Goal: Task Accomplishment & Management: Use online tool/utility

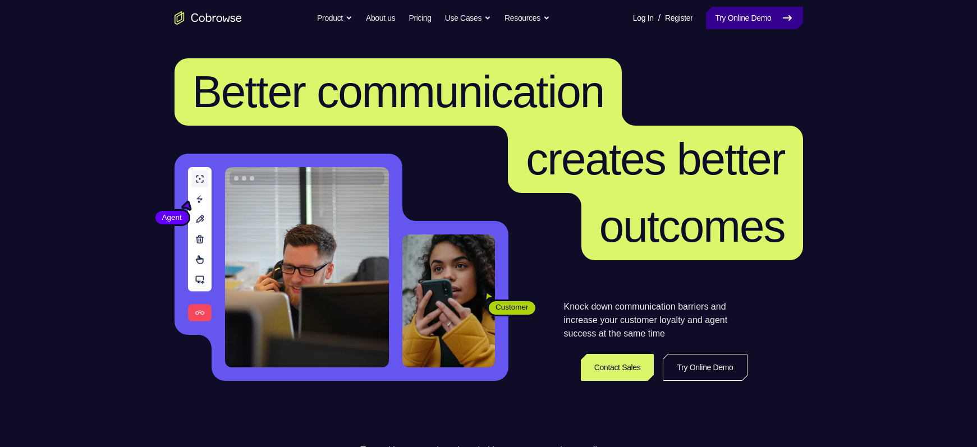
click at [734, 14] on link "Try Online Demo" at bounding box center [754, 18] width 97 height 22
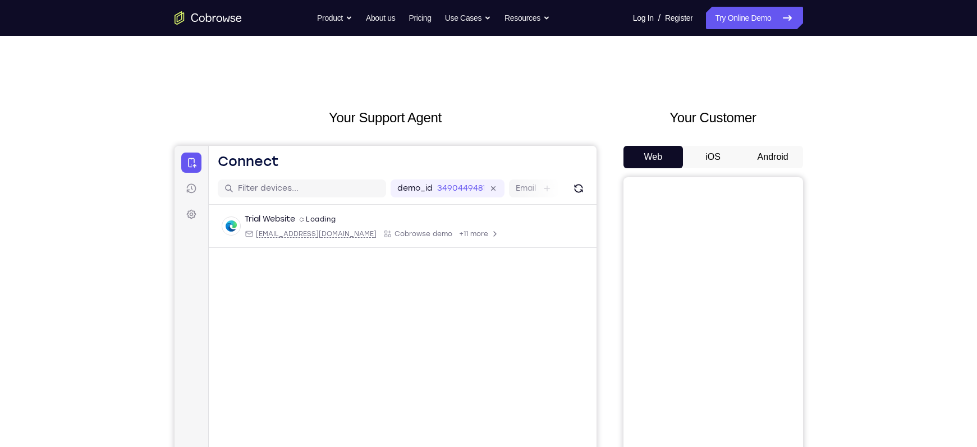
click at [776, 158] on button "Android" at bounding box center [773, 157] width 60 height 22
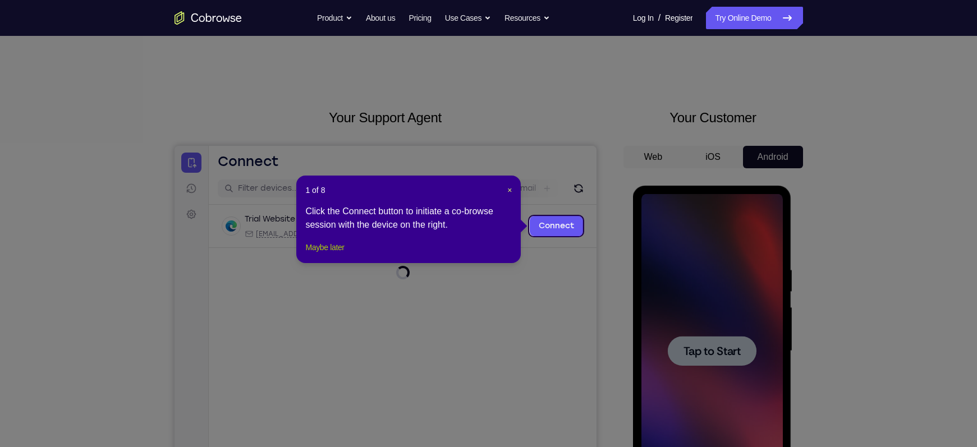
click at [317, 254] on button "Maybe later" at bounding box center [324, 247] width 39 height 13
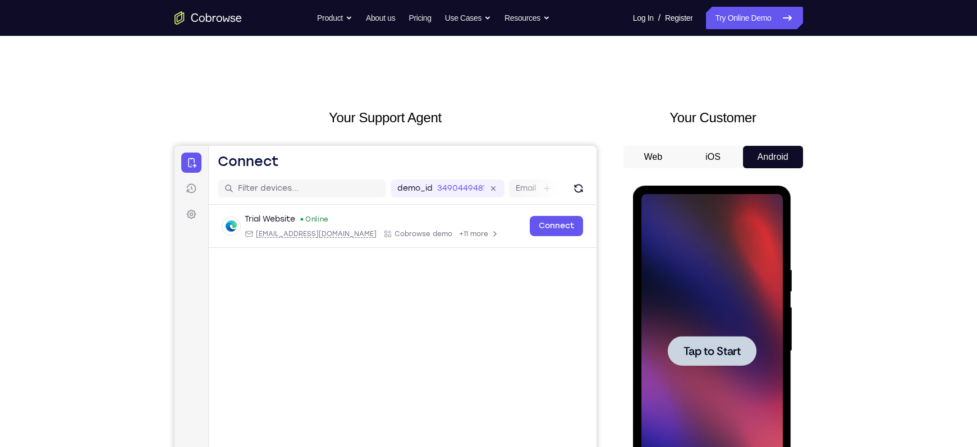
click at [706, 348] on span "Tap to Start" at bounding box center [712, 351] width 57 height 11
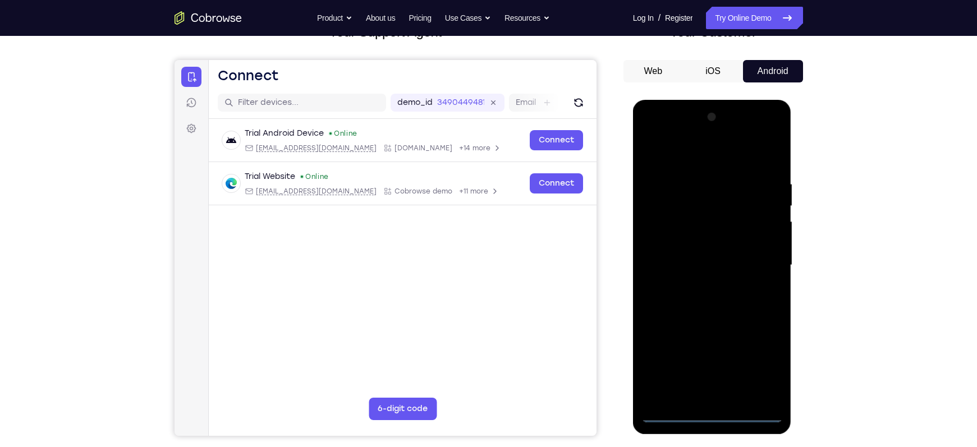
scroll to position [122, 0]
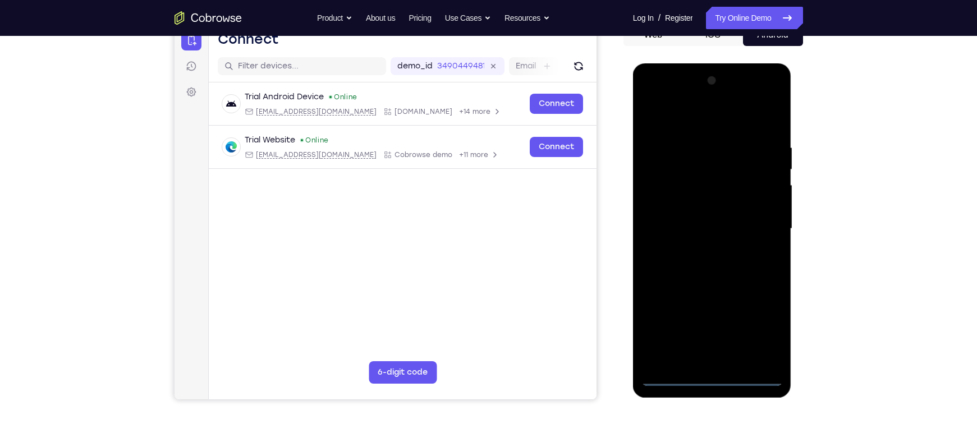
click at [708, 378] on div at bounding box center [712, 229] width 141 height 314
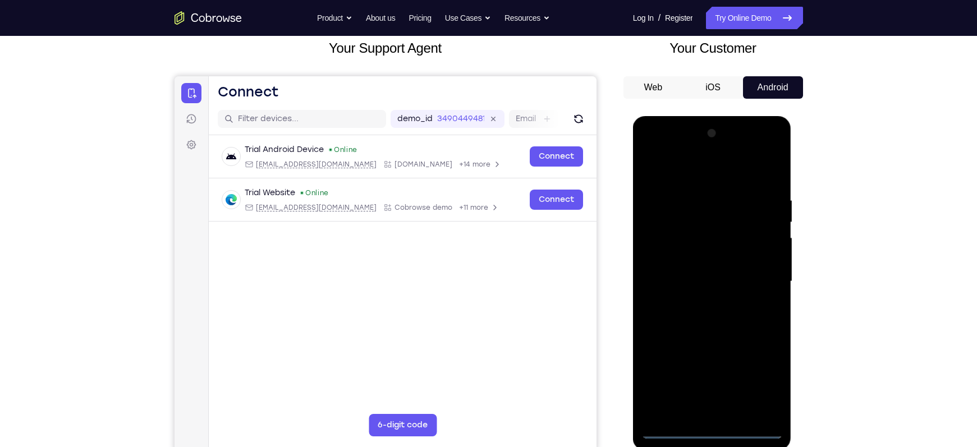
scroll to position [68, 0]
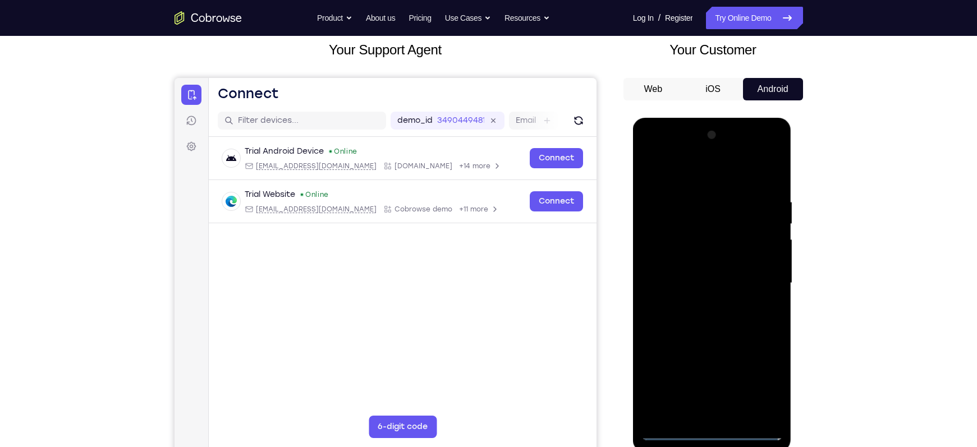
click at [763, 383] on div at bounding box center [712, 283] width 141 height 314
click at [688, 179] on div at bounding box center [712, 283] width 141 height 314
click at [758, 274] on div at bounding box center [712, 283] width 141 height 314
click at [696, 304] on div at bounding box center [712, 283] width 141 height 314
click at [675, 272] on div at bounding box center [712, 283] width 141 height 314
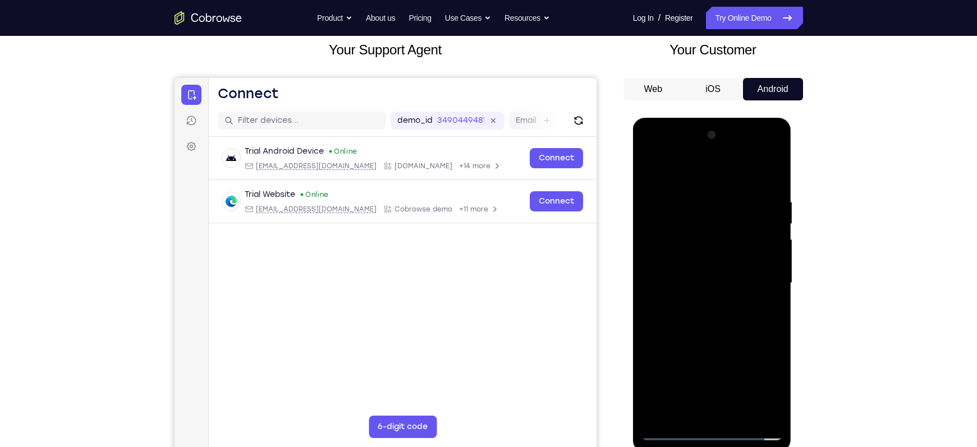
click at [674, 263] on div at bounding box center [712, 283] width 141 height 314
click at [701, 288] on div at bounding box center [712, 283] width 141 height 314
click at [707, 322] on div at bounding box center [712, 283] width 141 height 314
drag, startPoint x: 716, startPoint y: 181, endPoint x: 696, endPoint y: 122, distance: 62.1
click at [696, 122] on div at bounding box center [712, 285] width 159 height 335
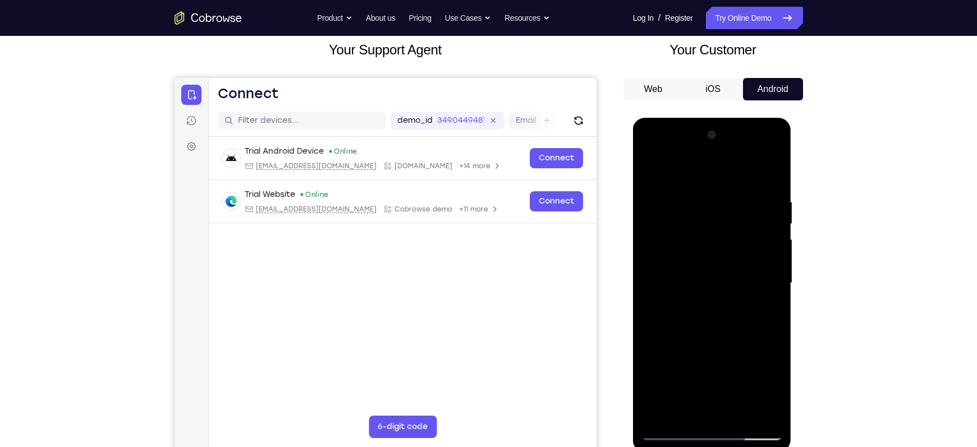
click at [708, 324] on div at bounding box center [712, 283] width 141 height 314
drag, startPoint x: 708, startPoint y: 188, endPoint x: 710, endPoint y: 353, distance: 165.0
click at [710, 353] on div at bounding box center [712, 283] width 141 height 314
click at [713, 276] on div at bounding box center [712, 283] width 141 height 314
click at [689, 287] on div at bounding box center [712, 283] width 141 height 314
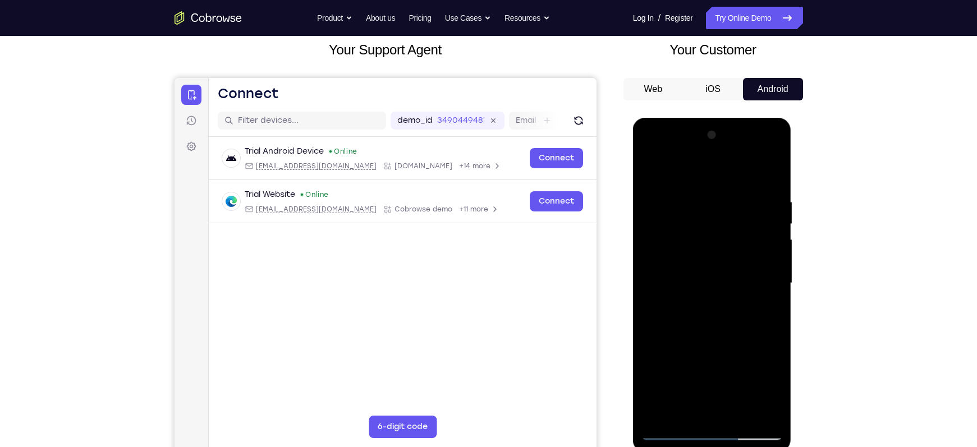
click at [679, 264] on div at bounding box center [712, 283] width 141 height 314
click at [685, 280] on div at bounding box center [712, 283] width 141 height 314
click at [710, 320] on div at bounding box center [712, 283] width 141 height 314
click at [706, 314] on div at bounding box center [712, 283] width 141 height 314
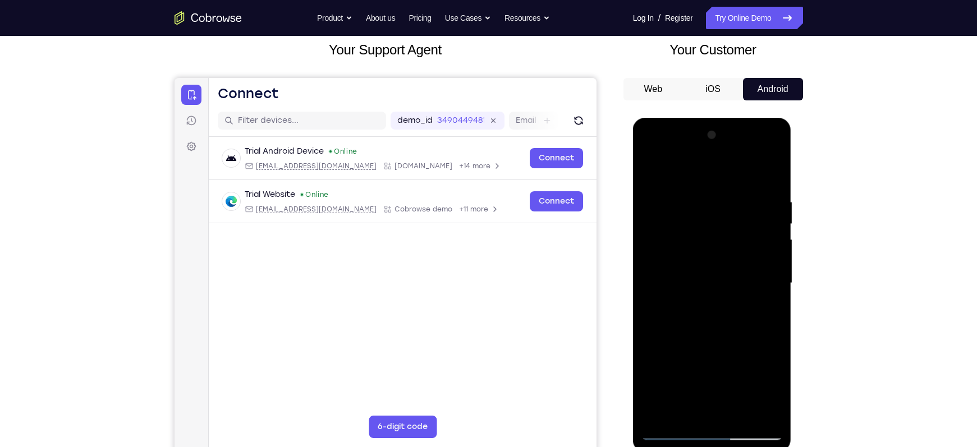
drag, startPoint x: 690, startPoint y: 179, endPoint x: 663, endPoint y: 124, distance: 60.8
click at [663, 124] on div at bounding box center [712, 285] width 159 height 335
click at [704, 331] on div at bounding box center [712, 283] width 141 height 314
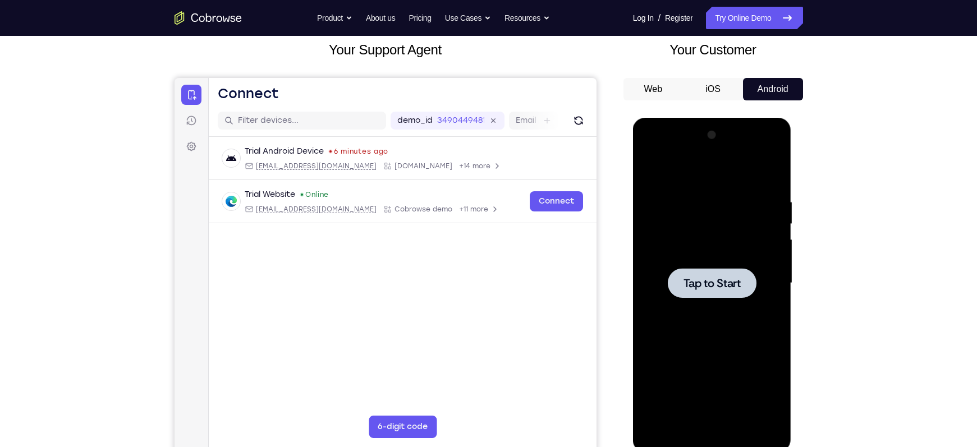
click at [717, 272] on div at bounding box center [712, 283] width 89 height 30
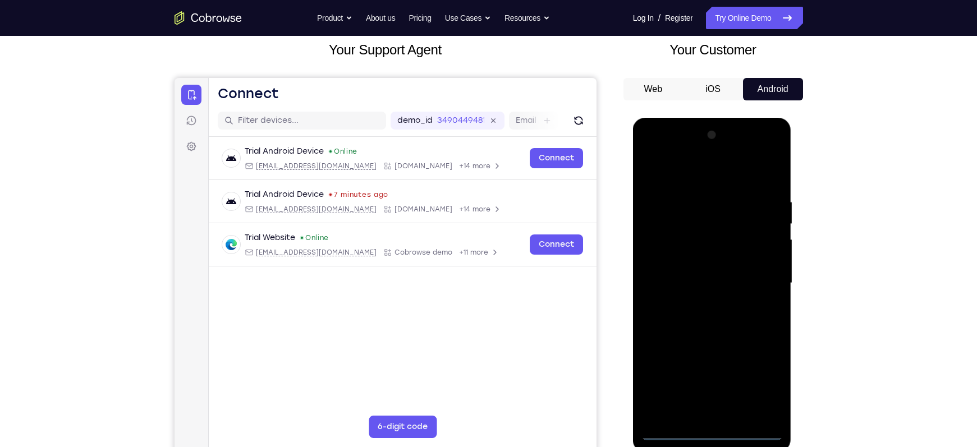
click at [719, 433] on div at bounding box center [712, 283] width 141 height 314
click at [763, 380] on div at bounding box center [712, 283] width 141 height 314
click at [695, 162] on div at bounding box center [712, 283] width 141 height 314
click at [693, 172] on div at bounding box center [712, 283] width 141 height 314
click at [758, 277] on div at bounding box center [712, 283] width 141 height 314
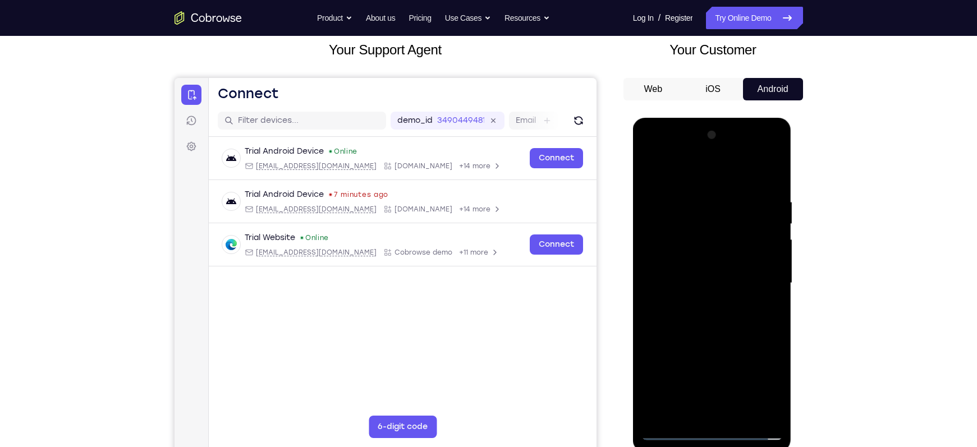
click at [700, 303] on div at bounding box center [712, 283] width 141 height 314
click at [688, 260] on div at bounding box center [712, 283] width 141 height 314
click at [693, 277] on div at bounding box center [712, 283] width 141 height 314
click at [709, 304] on div at bounding box center [712, 283] width 141 height 314
click at [715, 257] on div at bounding box center [712, 283] width 141 height 314
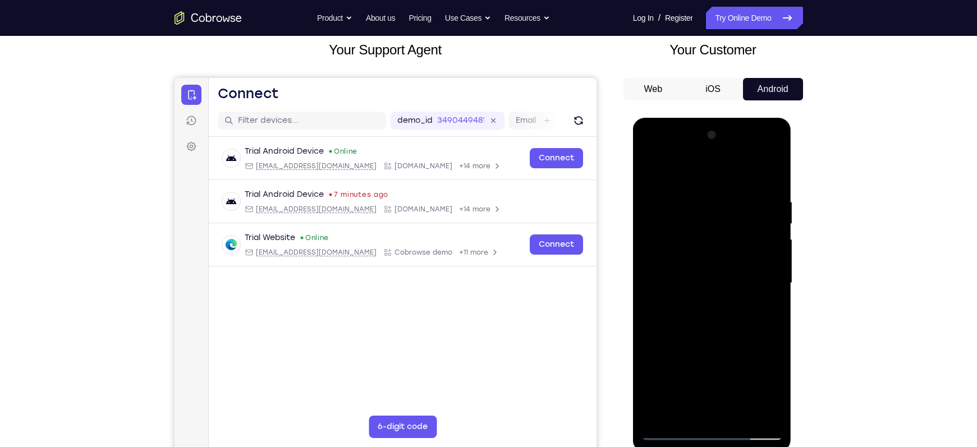
click at [698, 193] on div at bounding box center [712, 283] width 141 height 314
drag, startPoint x: 707, startPoint y: 178, endPoint x: 706, endPoint y: 136, distance: 42.1
click at [706, 136] on div at bounding box center [712, 283] width 141 height 314
click at [765, 263] on div at bounding box center [712, 283] width 141 height 314
click at [766, 212] on div at bounding box center [712, 283] width 141 height 314
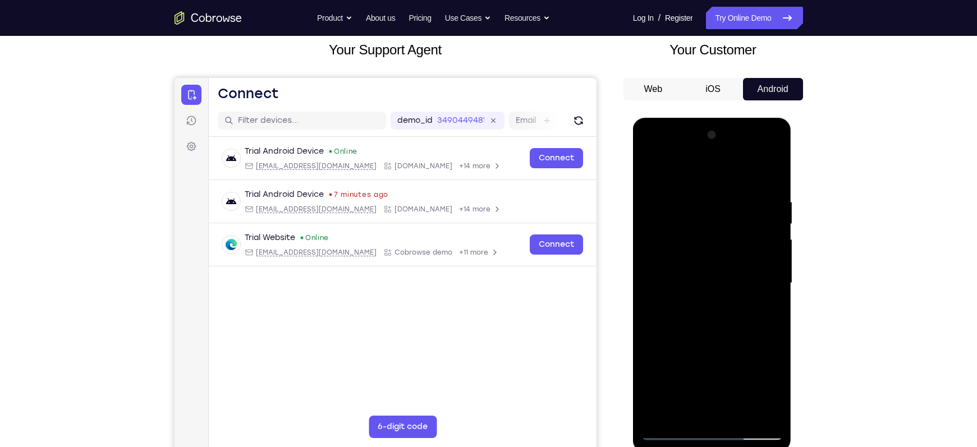
click at [771, 175] on div at bounding box center [712, 283] width 141 height 314
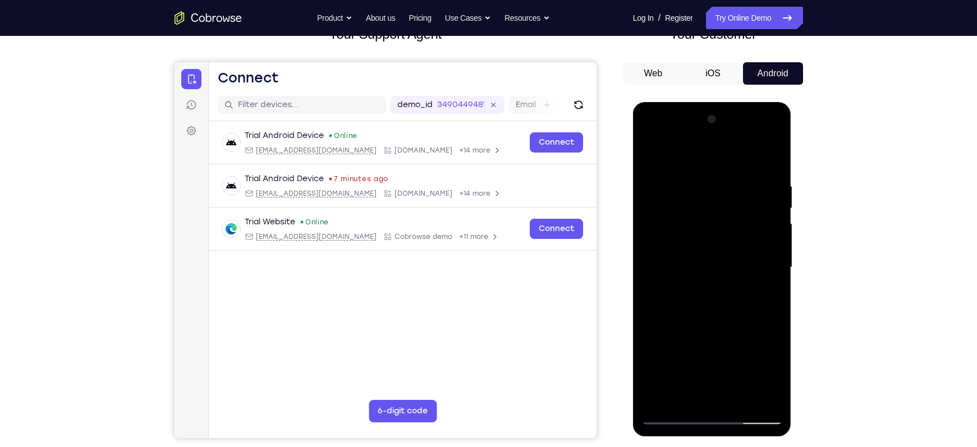
scroll to position [81, 0]
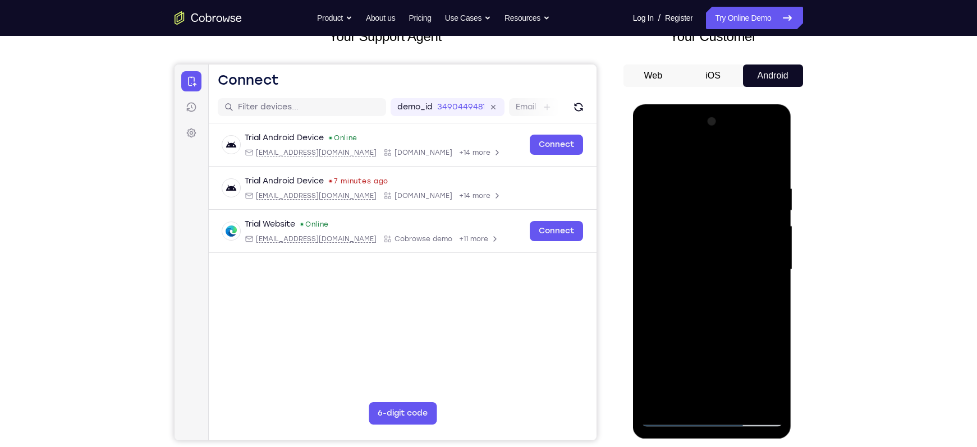
click at [731, 187] on div at bounding box center [712, 270] width 141 height 314
click at [771, 166] on div at bounding box center [712, 270] width 141 height 314
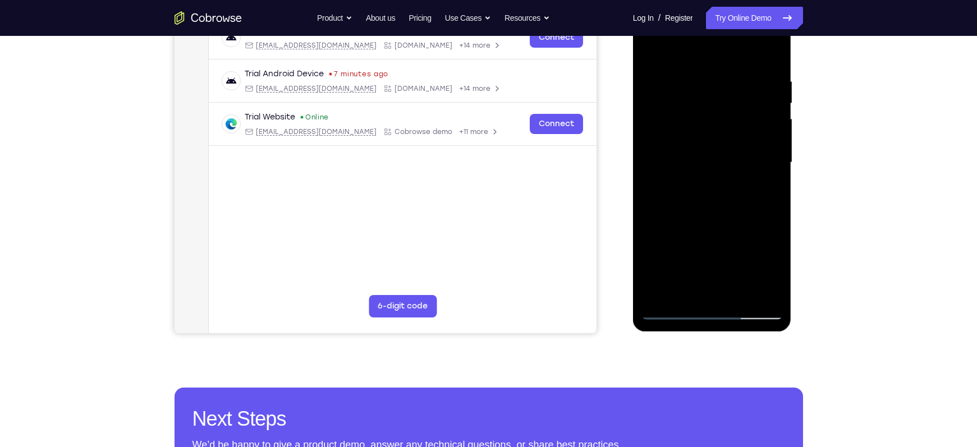
scroll to position [192, 0]
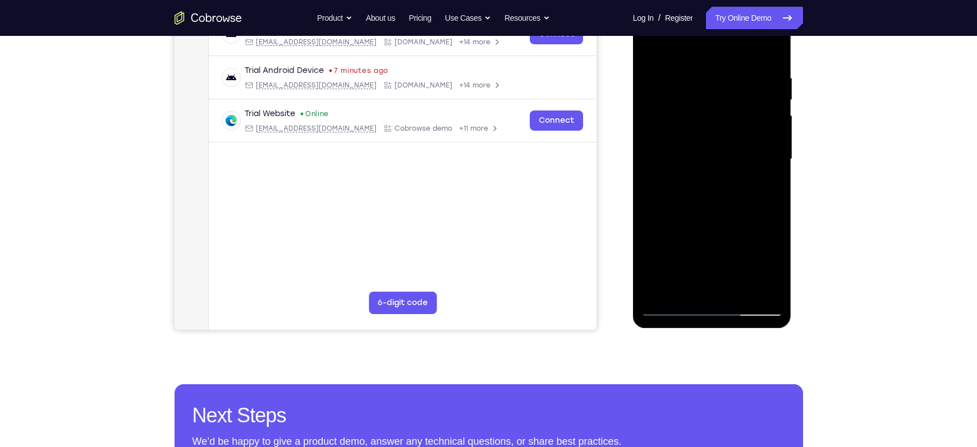
click at [745, 289] on div at bounding box center [712, 159] width 141 height 314
click at [712, 219] on div at bounding box center [712, 159] width 141 height 314
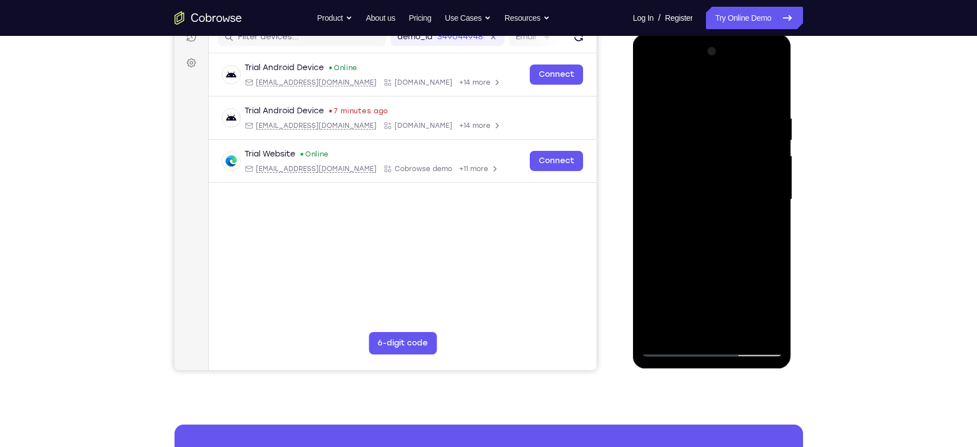
scroll to position [149, 0]
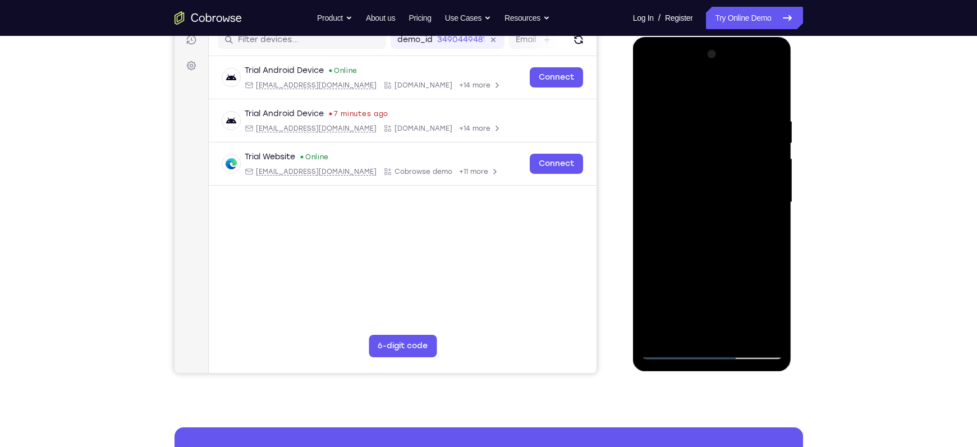
click at [681, 214] on div at bounding box center [712, 202] width 141 height 314
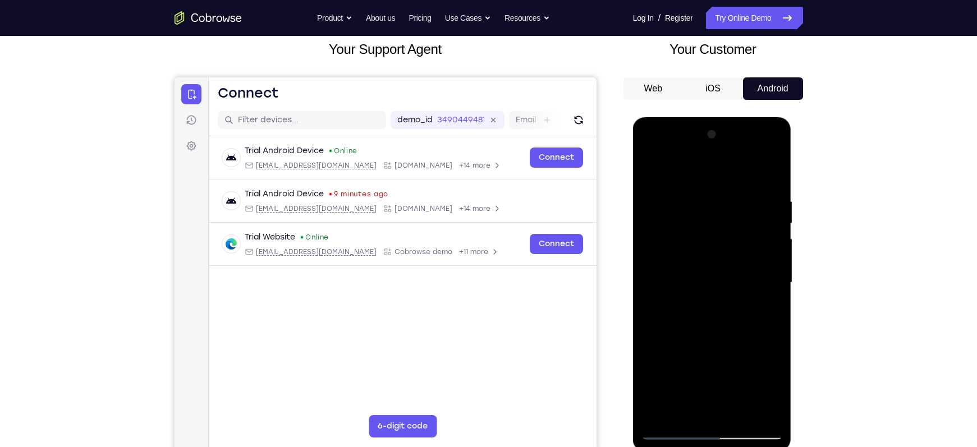
scroll to position [68, 0]
click at [653, 173] on div at bounding box center [712, 283] width 141 height 314
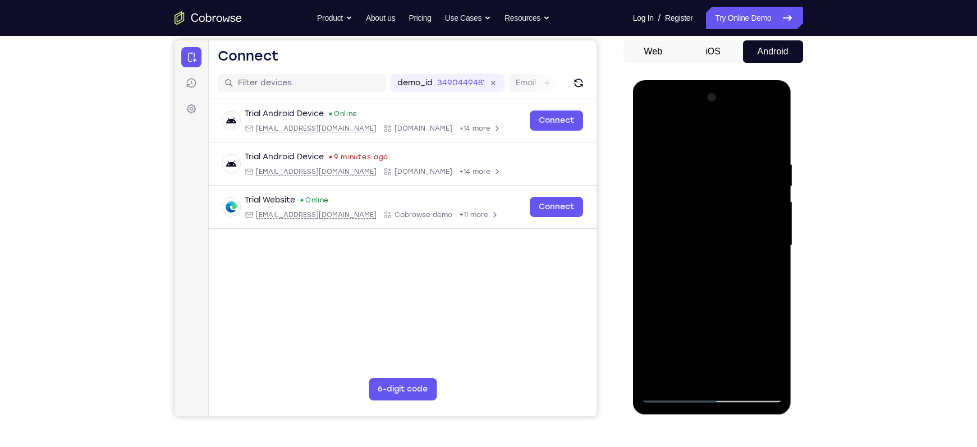
scroll to position [115, 0]
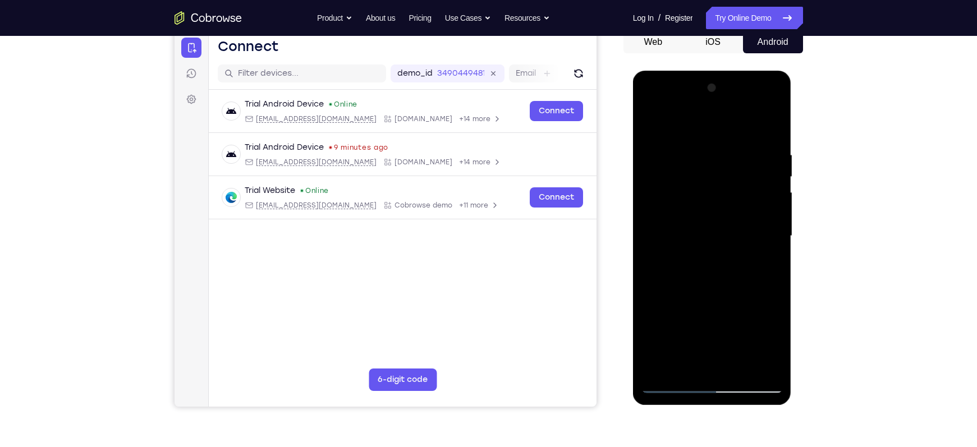
click at [694, 255] on div at bounding box center [712, 236] width 141 height 314
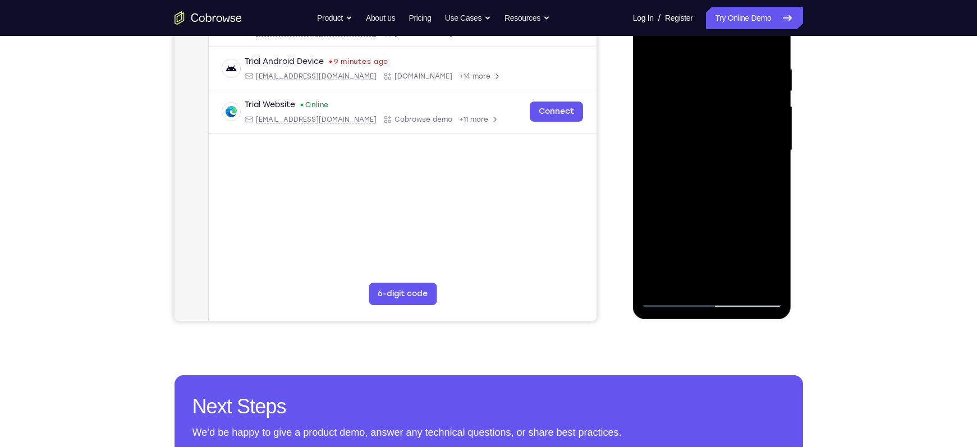
scroll to position [202, 0]
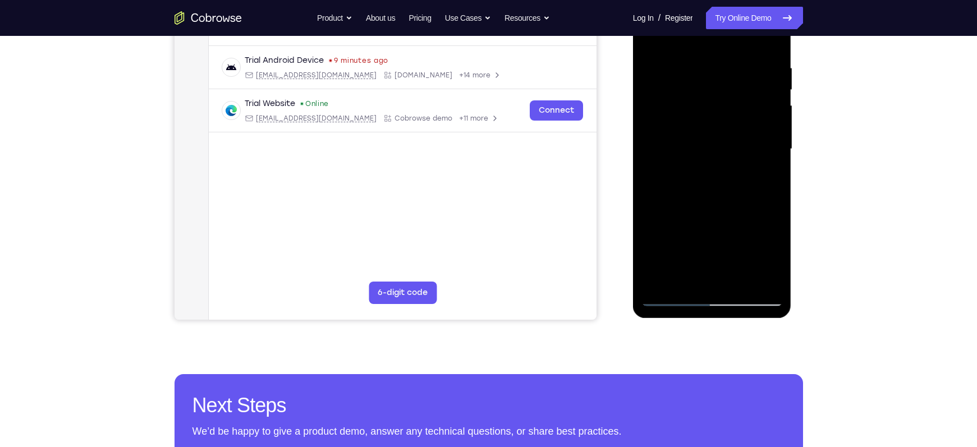
click at [767, 177] on div at bounding box center [712, 149] width 141 height 314
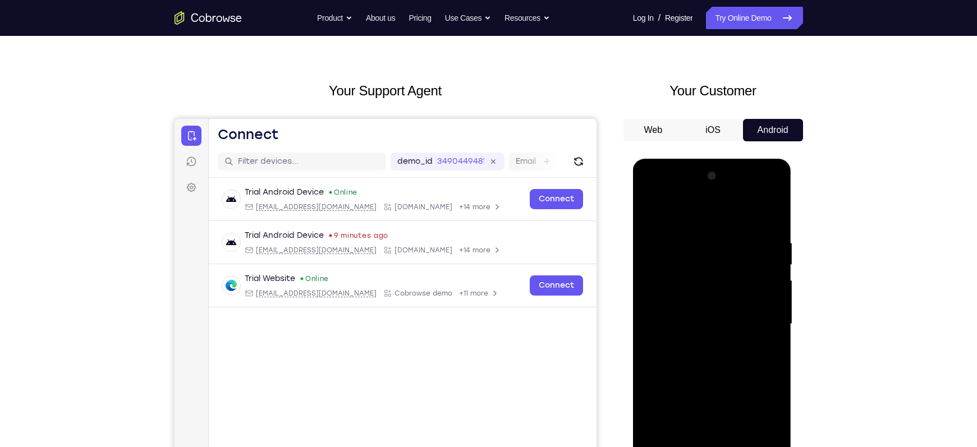
scroll to position [26, 0]
click at [651, 212] on div at bounding box center [712, 325] width 141 height 314
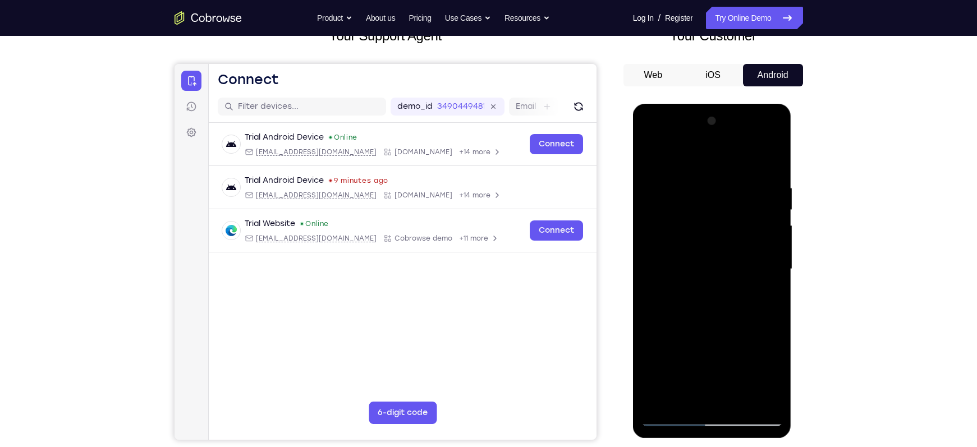
scroll to position [103, 0]
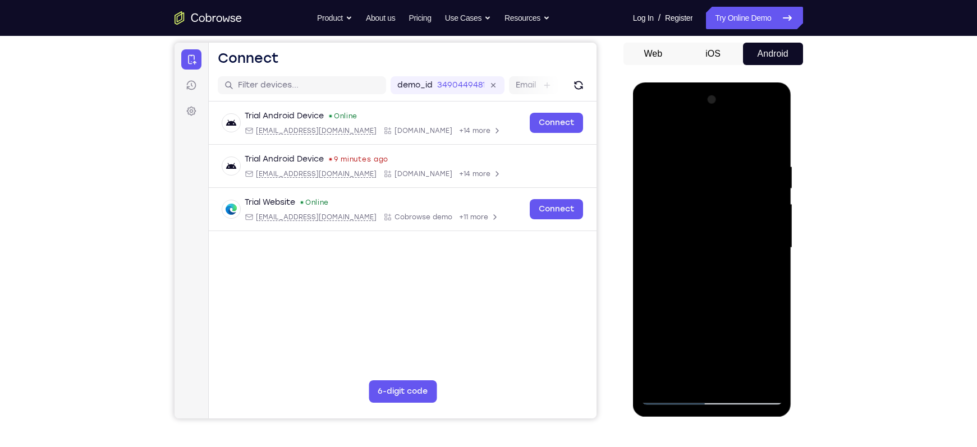
click at [693, 234] on div at bounding box center [712, 248] width 141 height 314
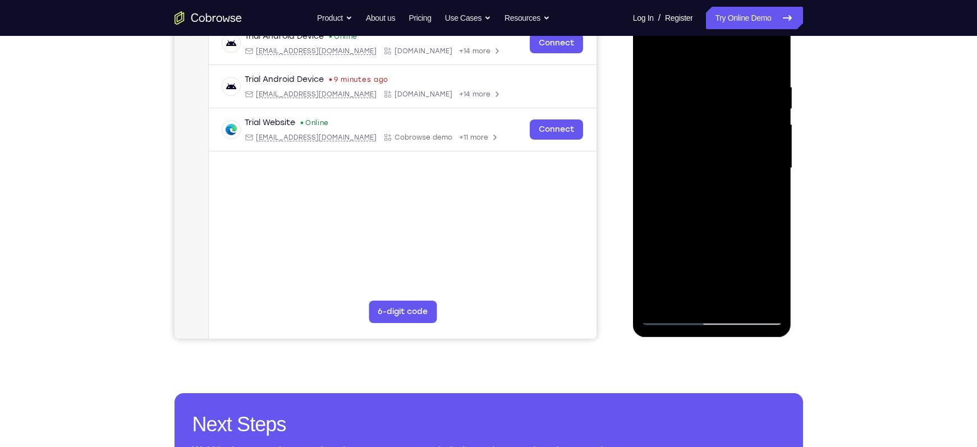
scroll to position [184, 0]
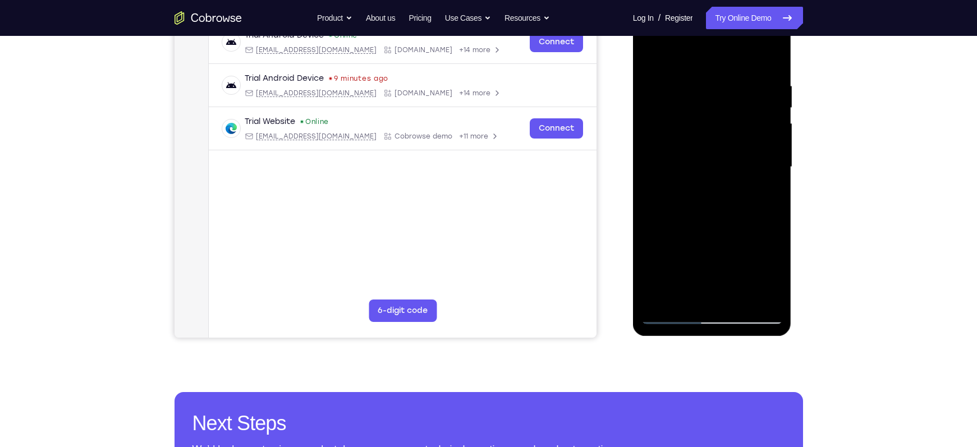
click at [667, 196] on div at bounding box center [712, 167] width 141 height 314
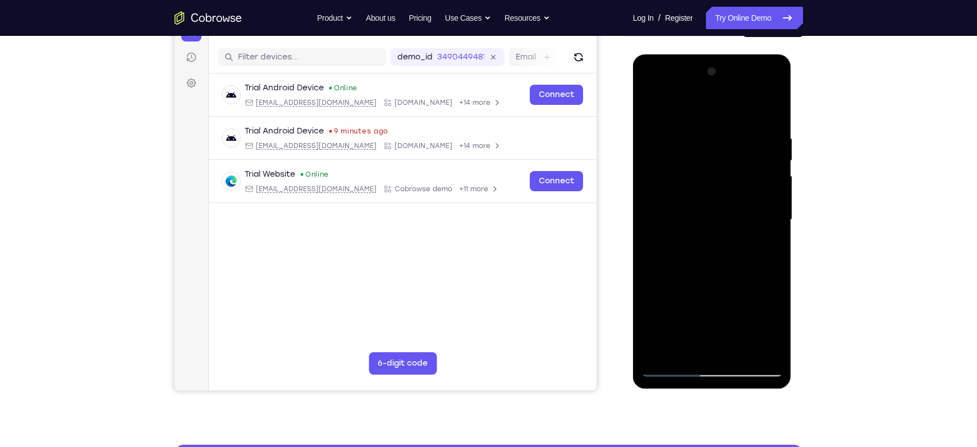
scroll to position [128, 0]
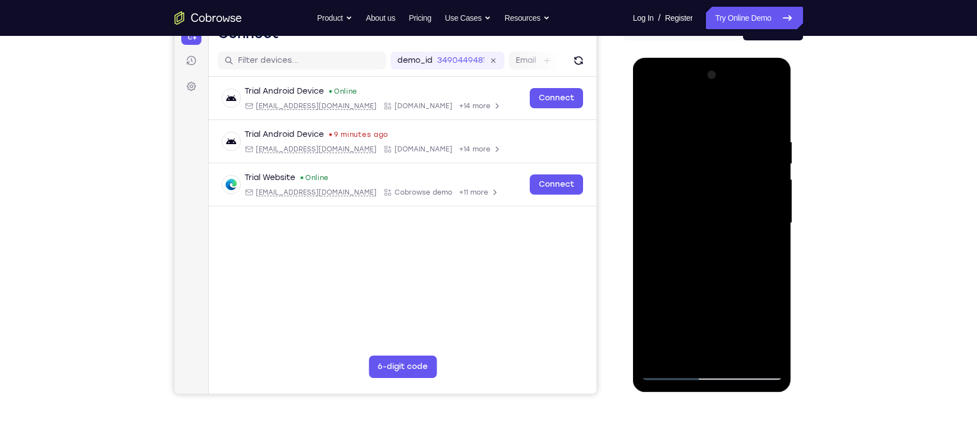
click at [706, 231] on div at bounding box center [712, 223] width 141 height 314
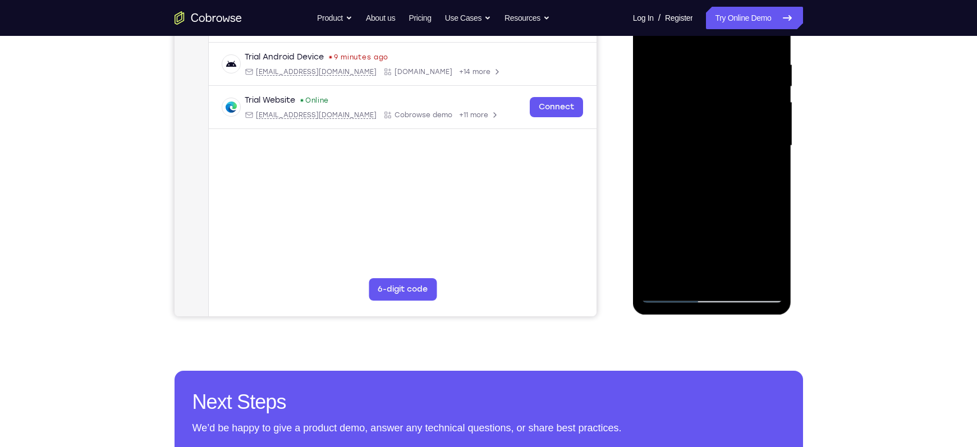
scroll to position [230, 0]
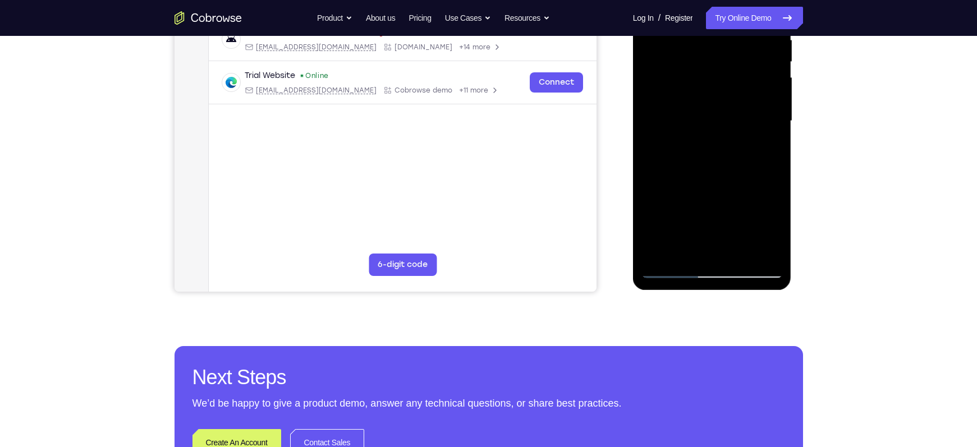
click at [688, 250] on div at bounding box center [712, 121] width 141 height 314
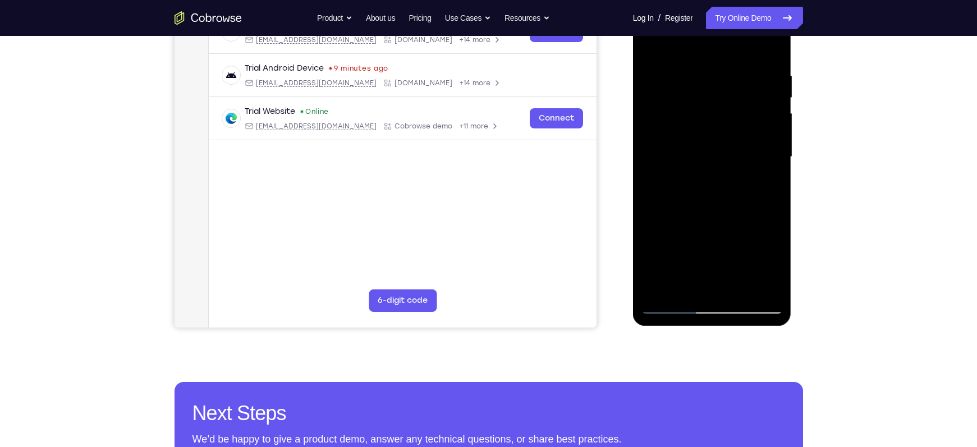
scroll to position [193, 0]
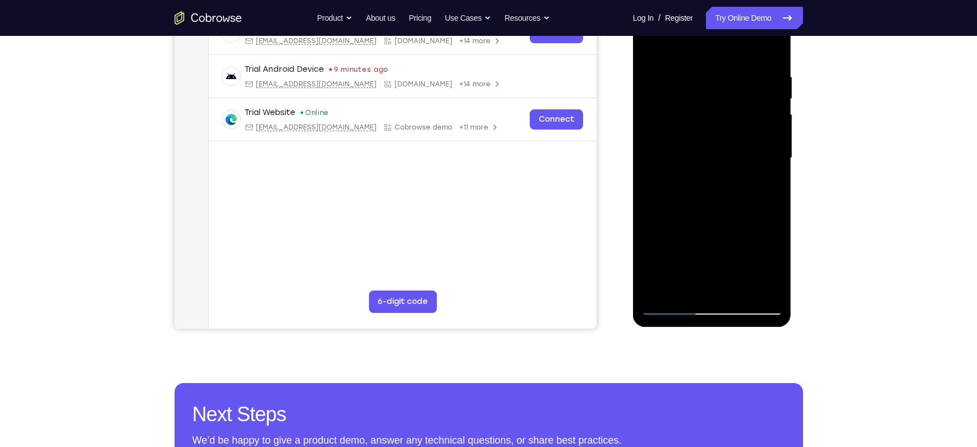
click at [765, 187] on div at bounding box center [712, 158] width 141 height 314
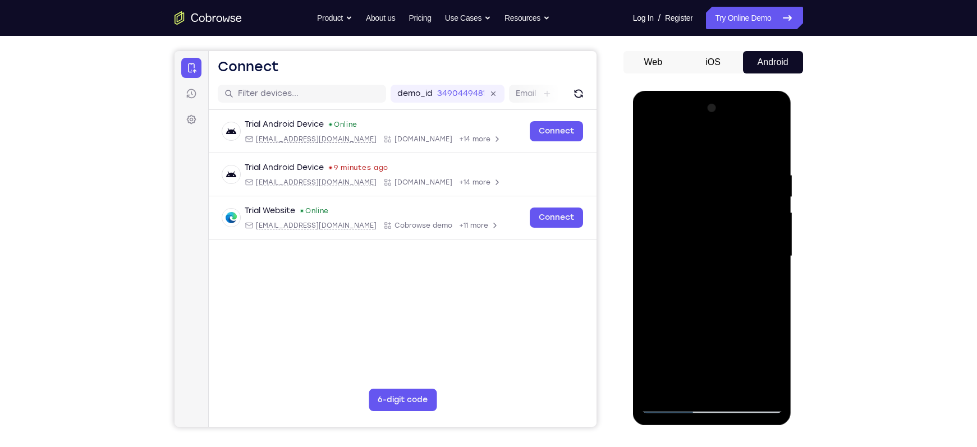
scroll to position [95, 0]
click at [695, 248] on div at bounding box center [712, 256] width 141 height 314
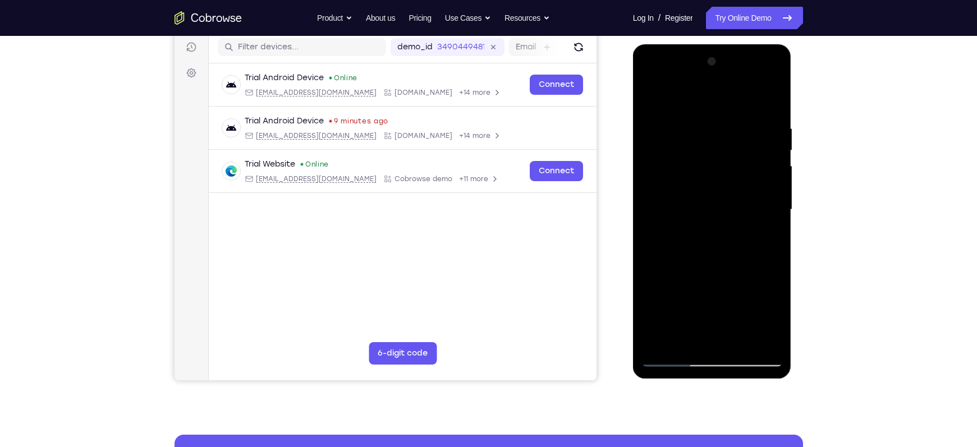
click at [751, 278] on div at bounding box center [712, 210] width 141 height 314
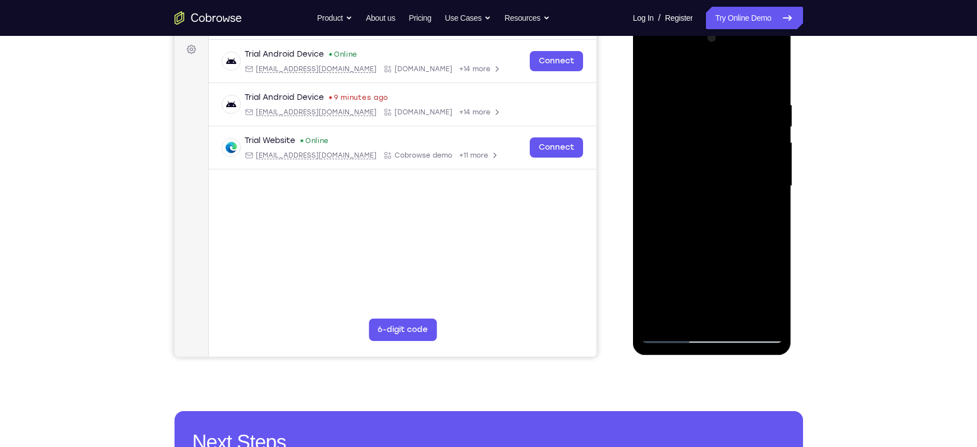
scroll to position [166, 0]
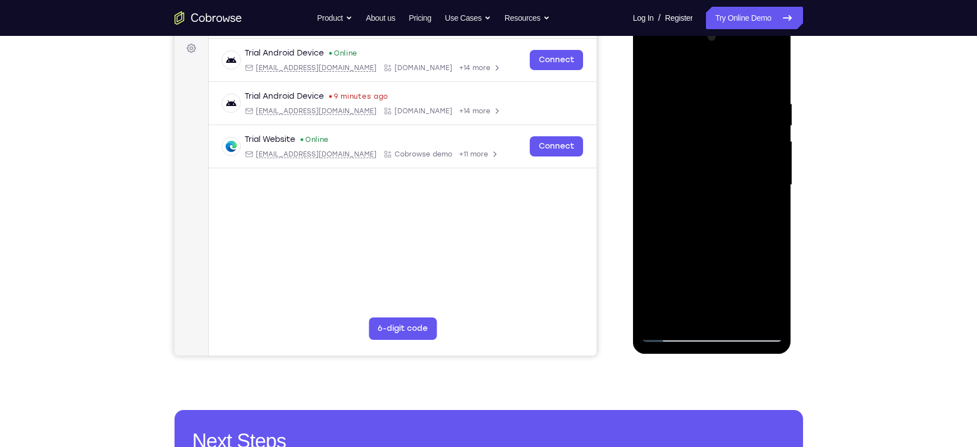
click at [775, 292] on div at bounding box center [712, 185] width 141 height 314
click at [770, 213] on div at bounding box center [712, 185] width 141 height 314
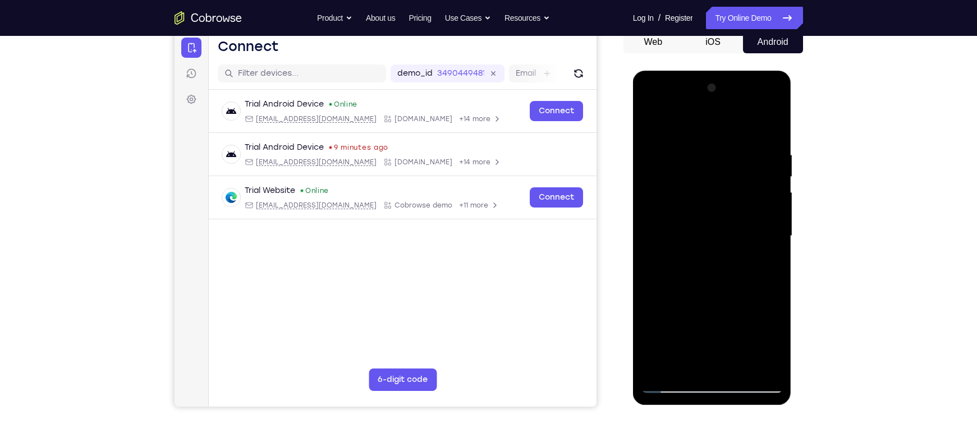
scroll to position [49, 0]
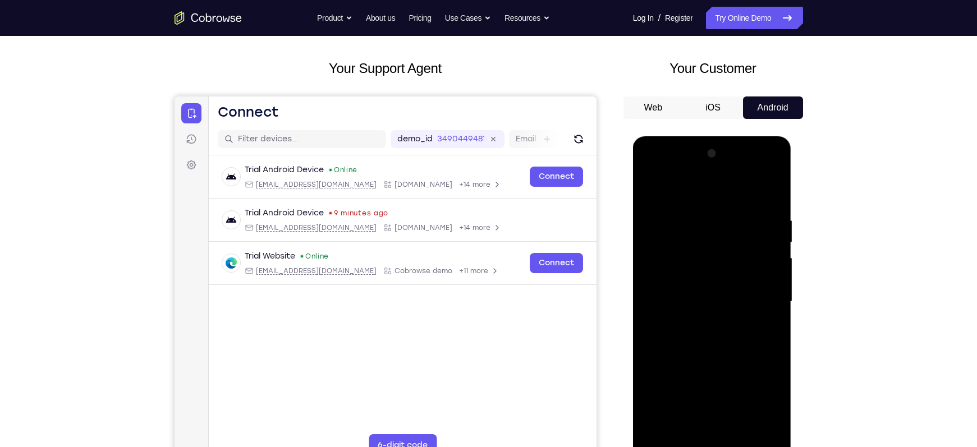
drag, startPoint x: 685, startPoint y: 222, endPoint x: 690, endPoint y: 249, distance: 26.9
click at [690, 249] on div at bounding box center [712, 302] width 141 height 314
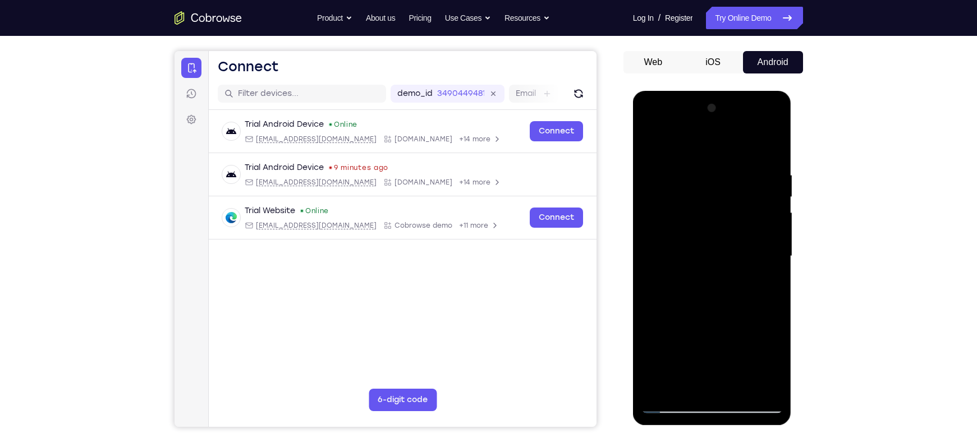
scroll to position [95, 0]
drag, startPoint x: 678, startPoint y: 259, endPoint x: 670, endPoint y: 231, distance: 29.1
click at [670, 231] on div at bounding box center [712, 256] width 141 height 314
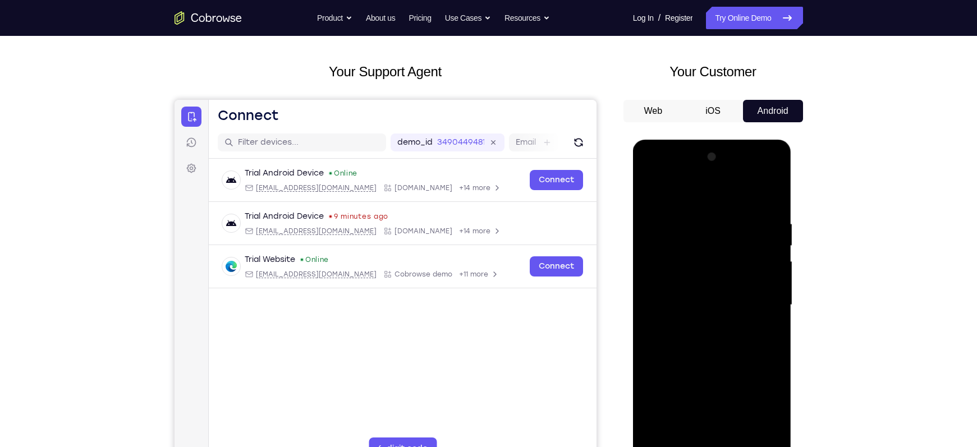
scroll to position [44, 0]
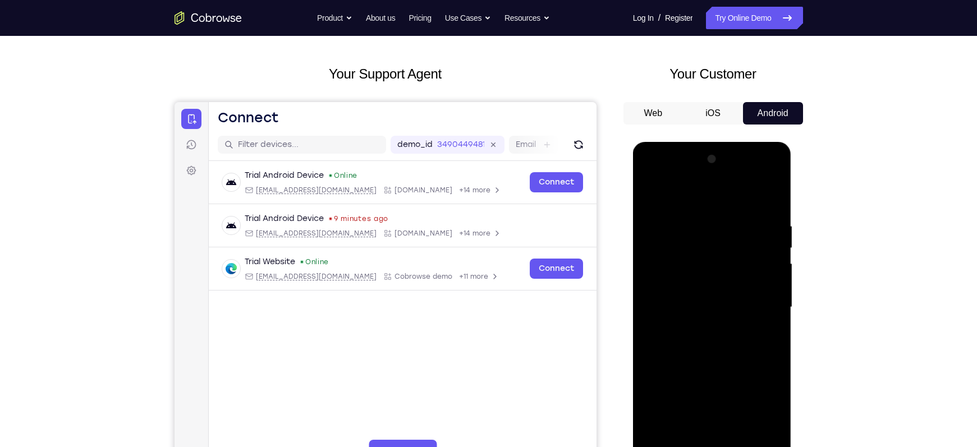
click at [652, 198] on div at bounding box center [712, 307] width 141 height 314
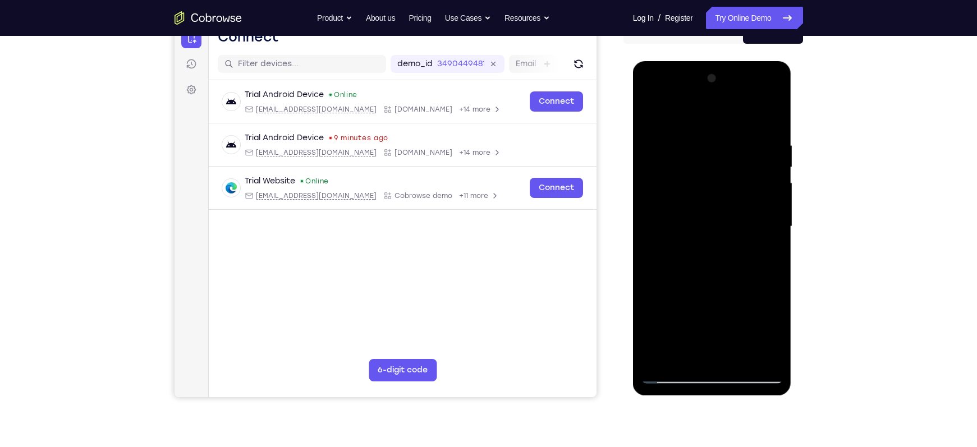
scroll to position [132, 0]
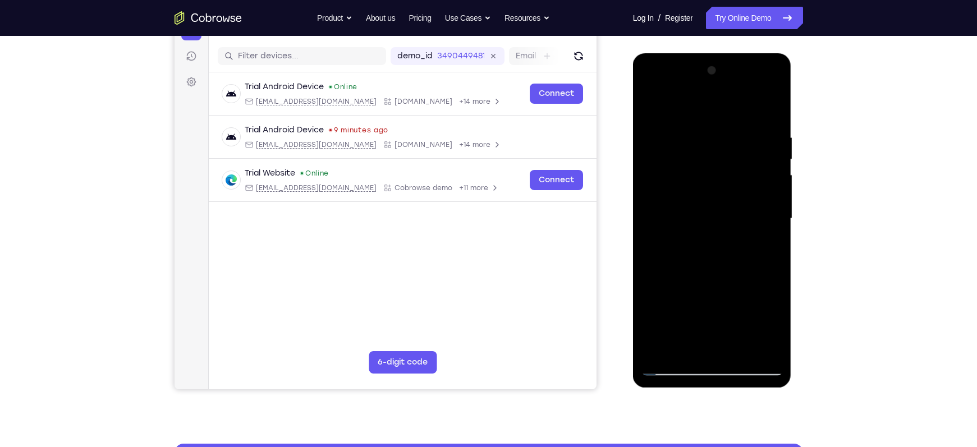
click at [685, 253] on div at bounding box center [712, 219] width 141 height 314
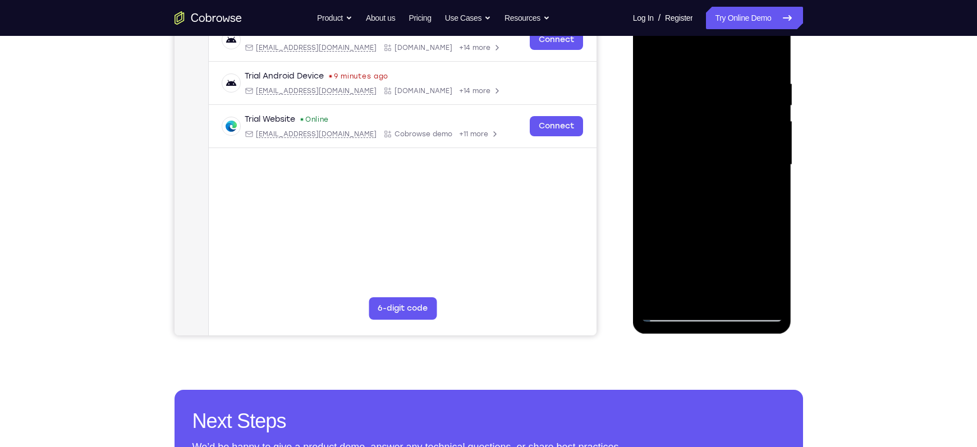
scroll to position [187, 0]
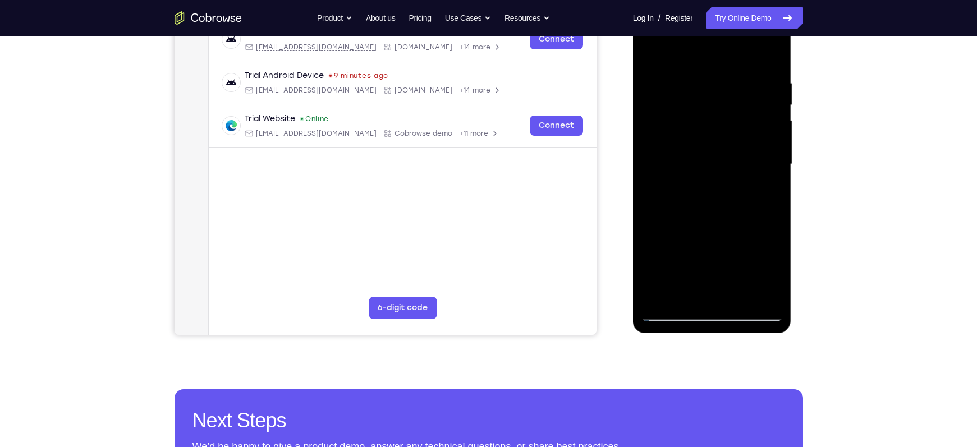
click at [765, 191] on div at bounding box center [712, 164] width 141 height 314
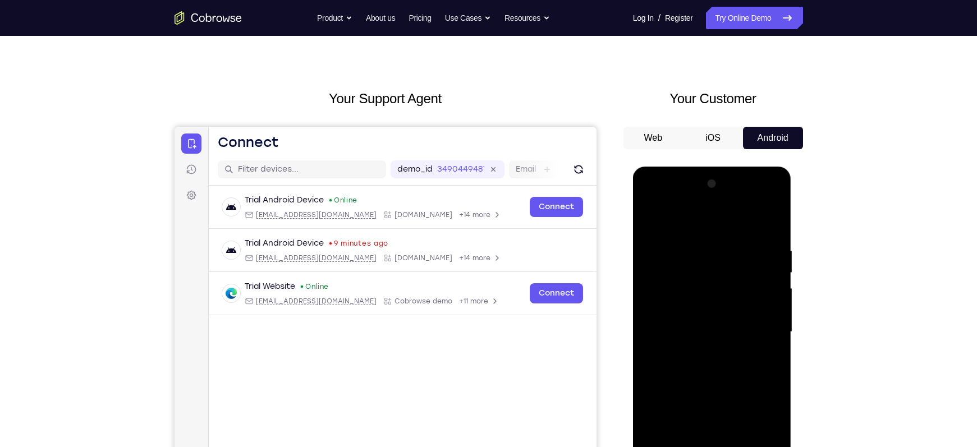
scroll to position [20, 0]
click at [655, 216] on div at bounding box center [712, 331] width 141 height 314
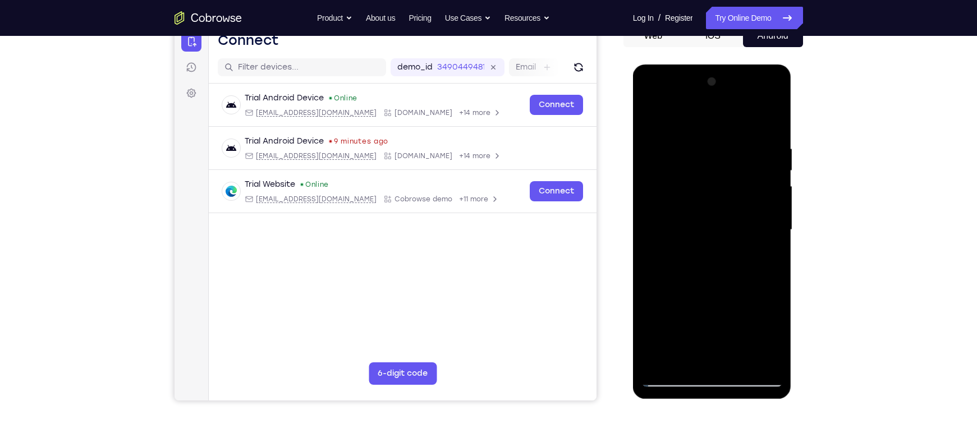
scroll to position [128, 0]
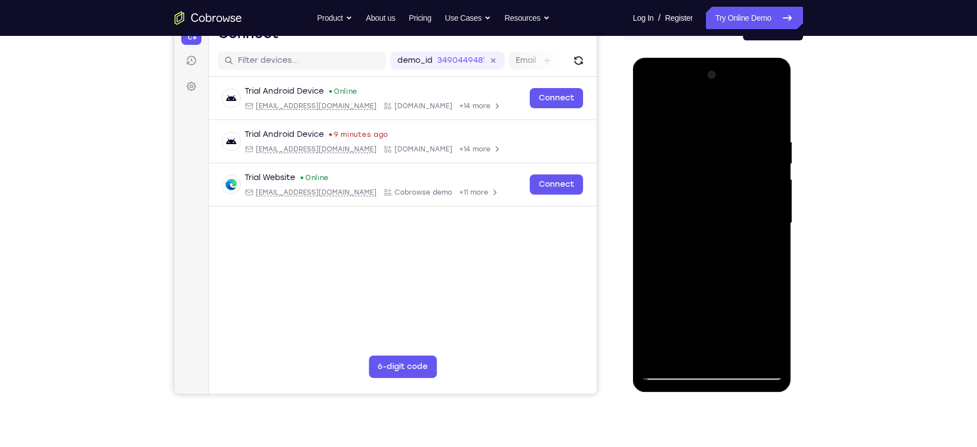
click at [686, 282] on div at bounding box center [712, 223] width 141 height 314
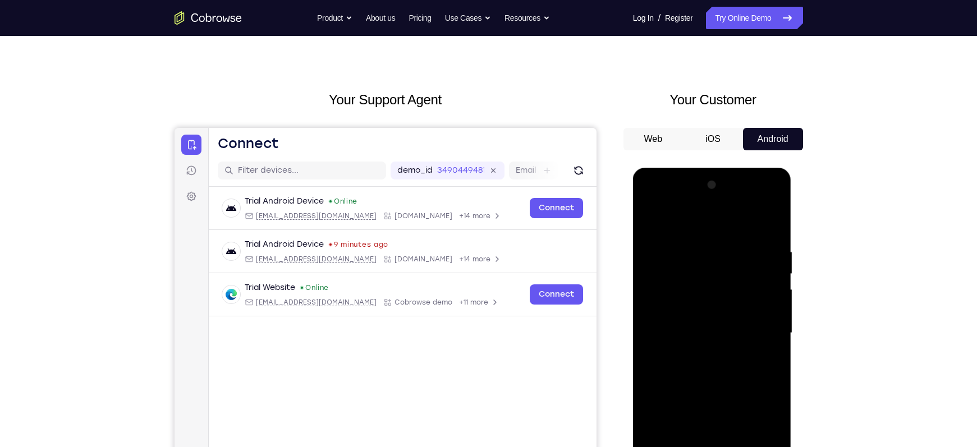
scroll to position [16, 0]
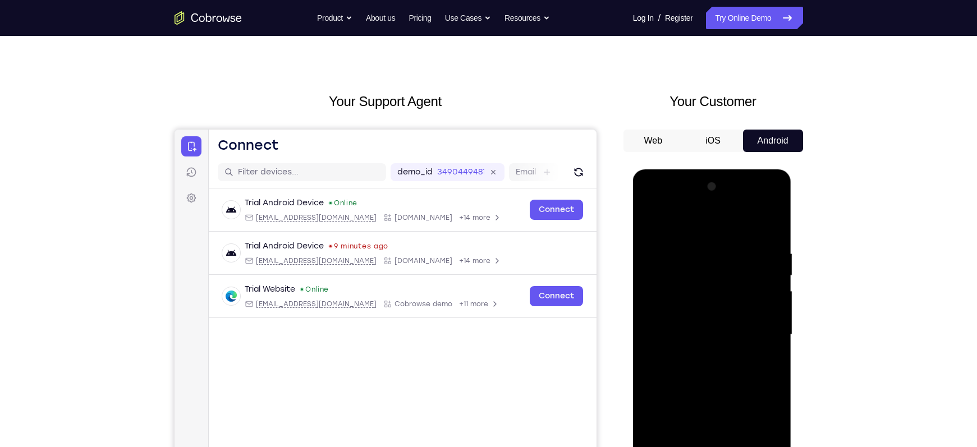
click at [652, 225] on div at bounding box center [712, 335] width 141 height 314
click at [653, 221] on div at bounding box center [712, 335] width 141 height 314
click at [762, 243] on div at bounding box center [712, 335] width 141 height 314
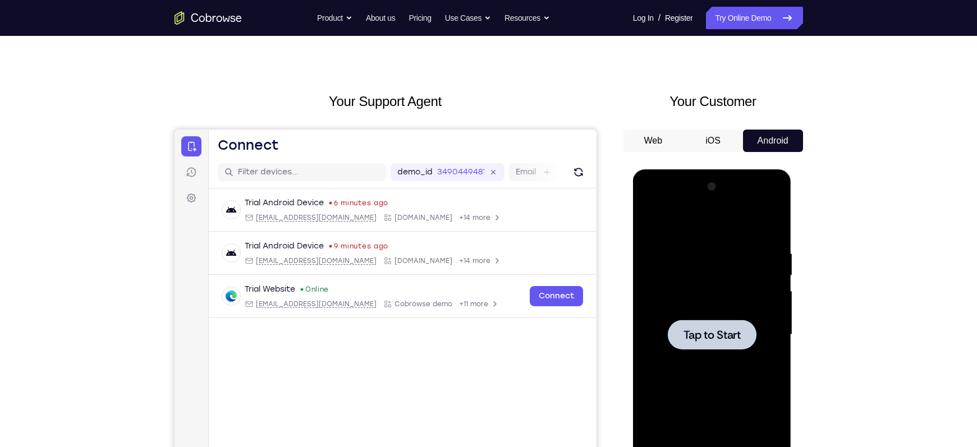
scroll to position [38, 0]
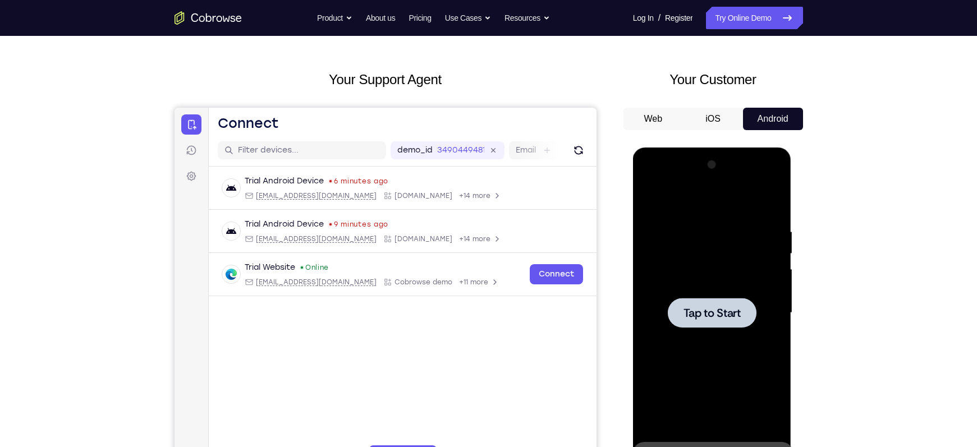
click at [694, 308] on span "Tap to Start" at bounding box center [712, 313] width 57 height 11
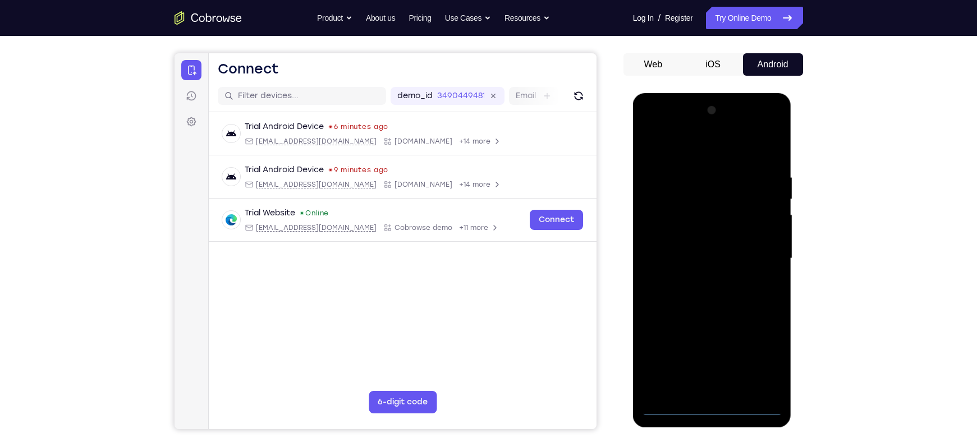
scroll to position [111, 0]
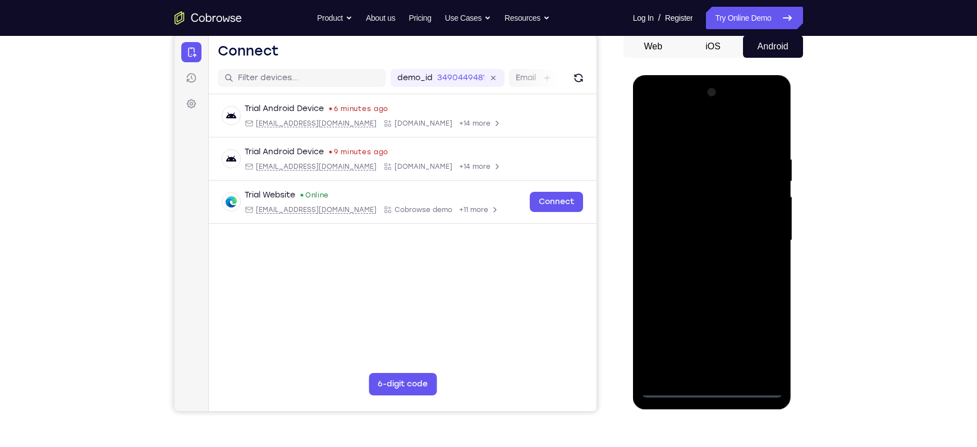
click at [711, 389] on div at bounding box center [712, 241] width 141 height 314
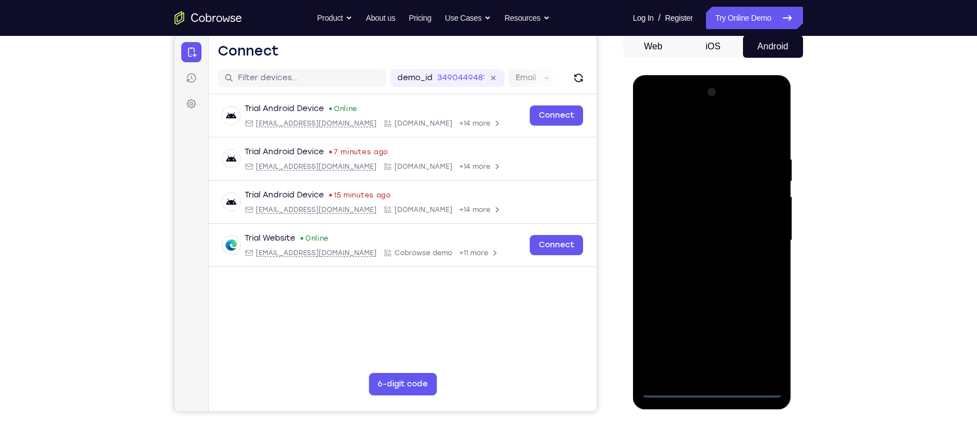
click at [760, 342] on div at bounding box center [712, 241] width 141 height 314
click at [697, 134] on div at bounding box center [712, 241] width 141 height 314
click at [762, 235] on div at bounding box center [712, 241] width 141 height 314
click at [701, 372] on div at bounding box center [712, 241] width 141 height 314
click at [671, 229] on div at bounding box center [712, 241] width 141 height 314
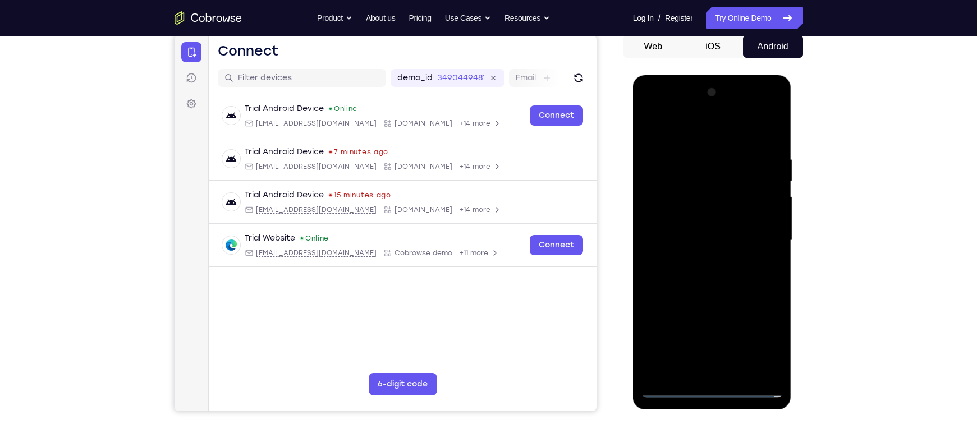
click at [670, 219] on div at bounding box center [712, 241] width 141 height 314
click at [678, 238] on div at bounding box center [712, 241] width 141 height 314
click at [681, 273] on div at bounding box center [712, 241] width 141 height 314
click at [693, 272] on div at bounding box center [712, 241] width 141 height 314
click at [773, 141] on div at bounding box center [712, 241] width 141 height 314
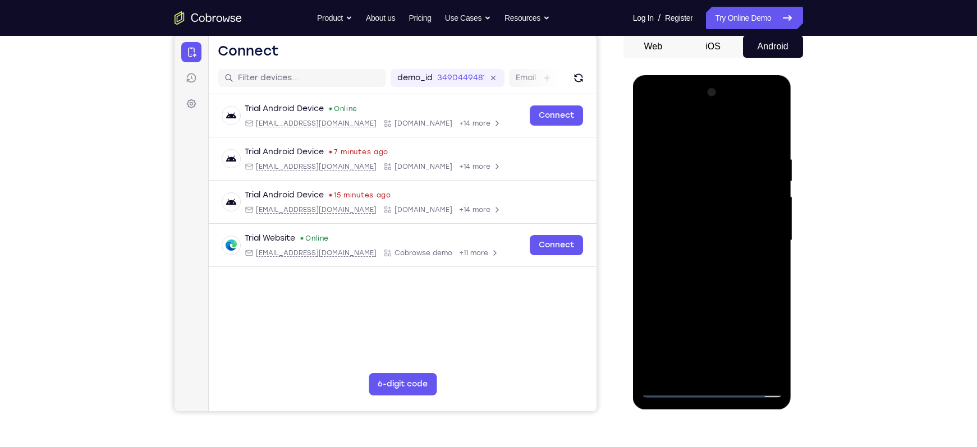
click at [692, 155] on div at bounding box center [712, 241] width 141 height 314
click at [757, 213] on div at bounding box center [712, 241] width 141 height 314
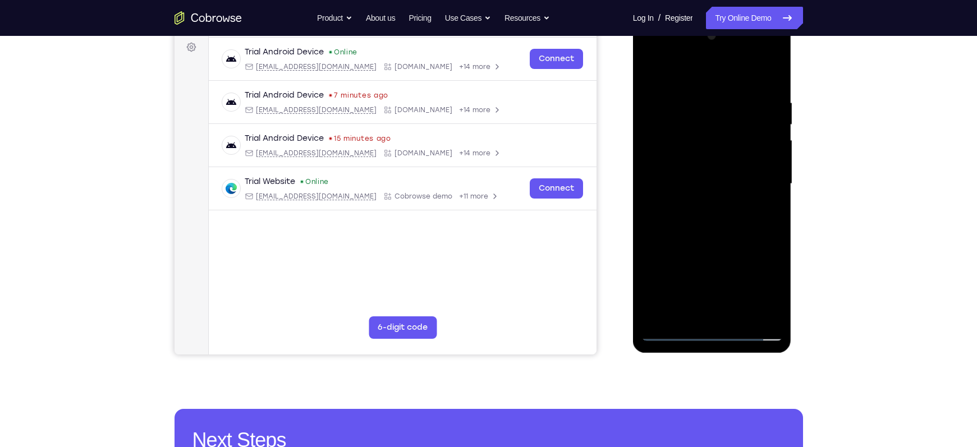
scroll to position [168, 0]
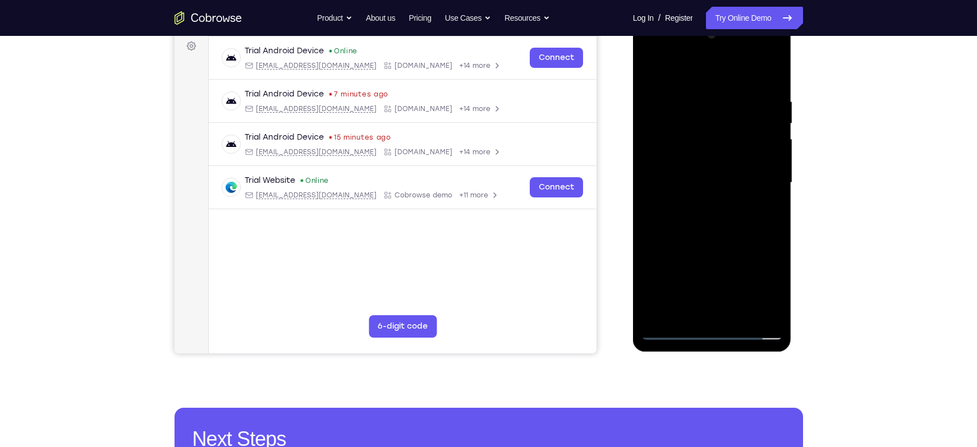
click at [770, 312] on div at bounding box center [712, 183] width 141 height 314
click at [767, 261] on div at bounding box center [712, 183] width 141 height 314
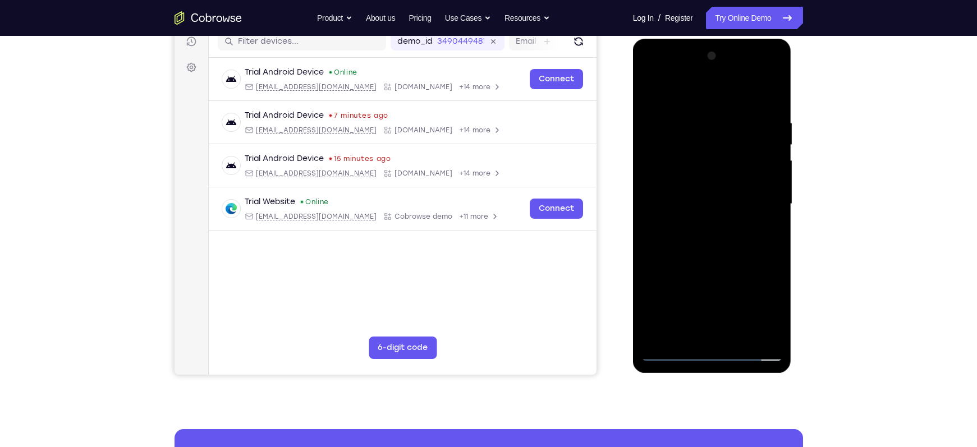
scroll to position [147, 0]
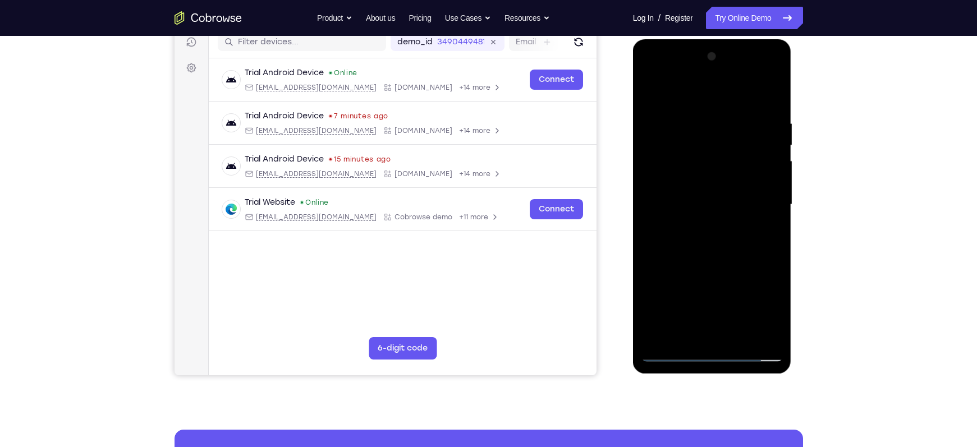
click at [761, 190] on div at bounding box center [712, 205] width 141 height 314
click at [765, 204] on div at bounding box center [712, 205] width 141 height 314
click at [767, 231] on div at bounding box center [712, 205] width 141 height 314
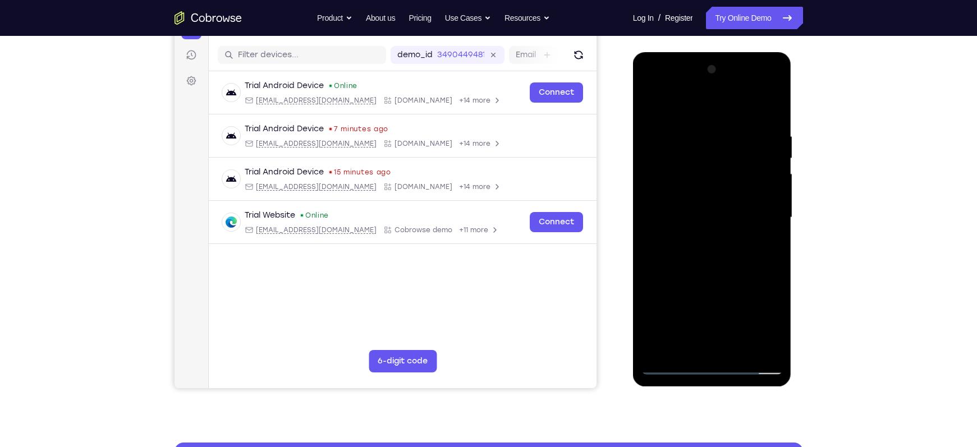
scroll to position [133, 0]
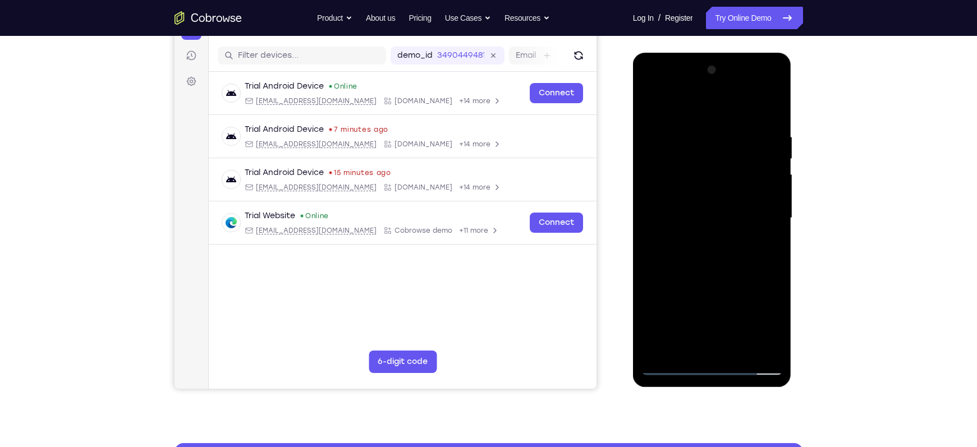
click at [765, 178] on div at bounding box center [712, 218] width 141 height 314
click at [769, 198] on div at bounding box center [712, 218] width 141 height 314
click at [767, 192] on div at bounding box center [712, 218] width 141 height 314
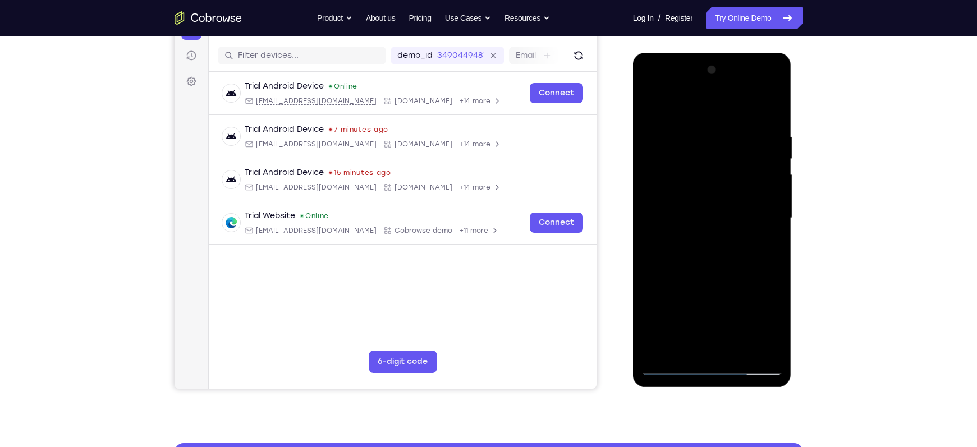
click at [767, 190] on div at bounding box center [712, 218] width 141 height 314
click at [652, 203] on div at bounding box center [712, 218] width 141 height 314
click at [777, 227] on div at bounding box center [712, 218] width 141 height 314
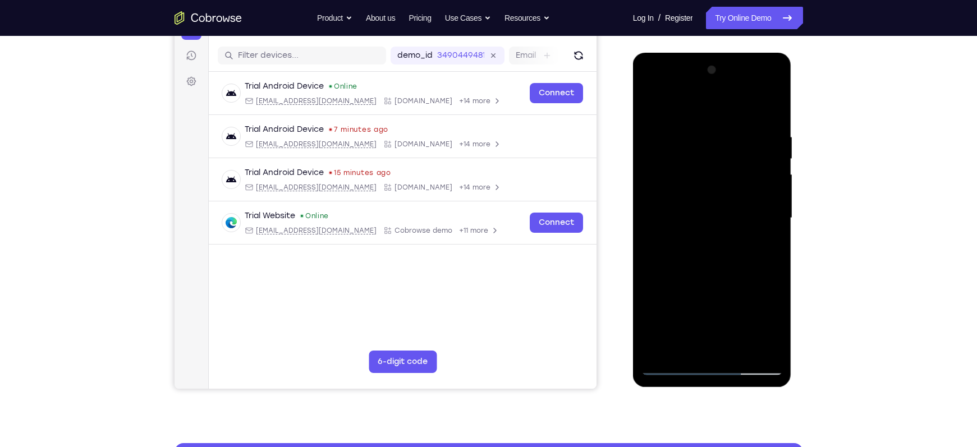
click at [777, 227] on div at bounding box center [712, 218] width 141 height 314
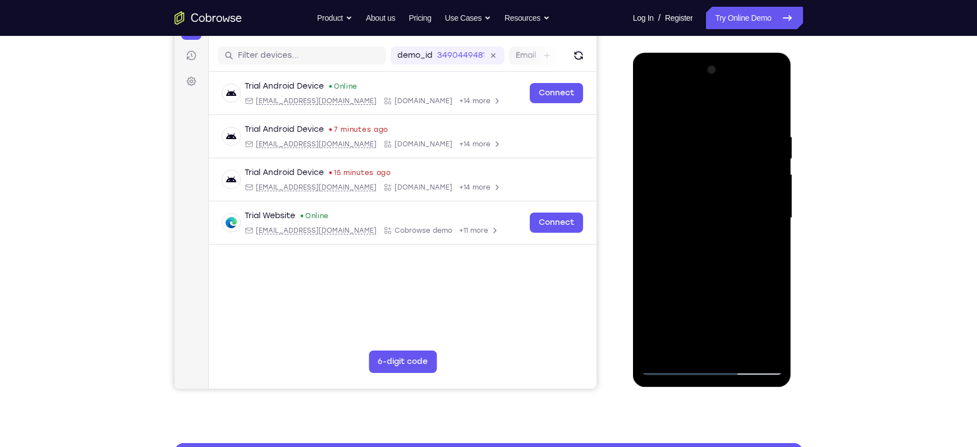
click at [777, 227] on div at bounding box center [712, 218] width 141 height 314
click at [777, 224] on div at bounding box center [712, 218] width 141 height 314
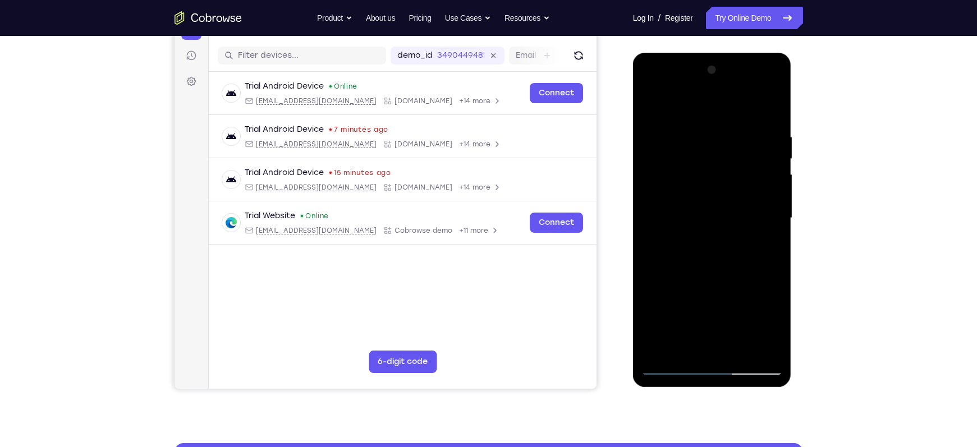
click at [777, 224] on div at bounding box center [712, 218] width 141 height 314
click at [759, 197] on div at bounding box center [712, 218] width 141 height 314
click at [765, 216] on div at bounding box center [712, 218] width 141 height 314
click at [766, 227] on div at bounding box center [712, 218] width 141 height 314
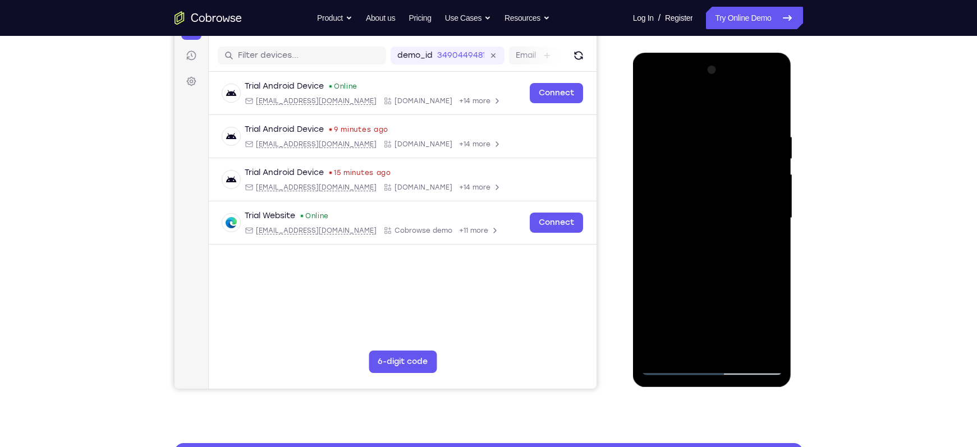
click at [766, 227] on div at bounding box center [712, 218] width 141 height 314
click at [650, 212] on div at bounding box center [712, 218] width 141 height 314
click at [772, 311] on div at bounding box center [712, 218] width 141 height 314
click at [774, 307] on div at bounding box center [712, 218] width 141 height 314
click at [769, 108] on div at bounding box center [712, 218] width 141 height 314
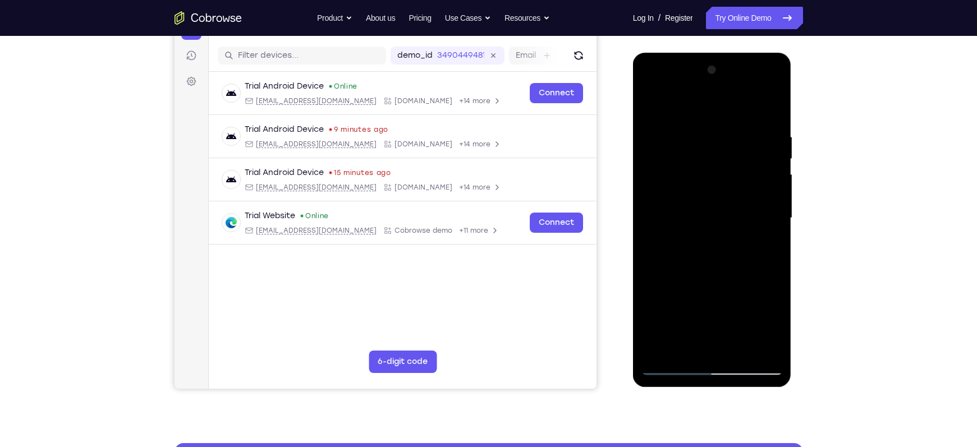
drag, startPoint x: 734, startPoint y: 186, endPoint x: 741, endPoint y: 264, distance: 78.3
click at [741, 264] on div at bounding box center [712, 218] width 141 height 314
click at [738, 349] on div at bounding box center [712, 218] width 141 height 314
click at [711, 276] on div at bounding box center [712, 218] width 141 height 314
click at [655, 106] on div at bounding box center [712, 218] width 141 height 314
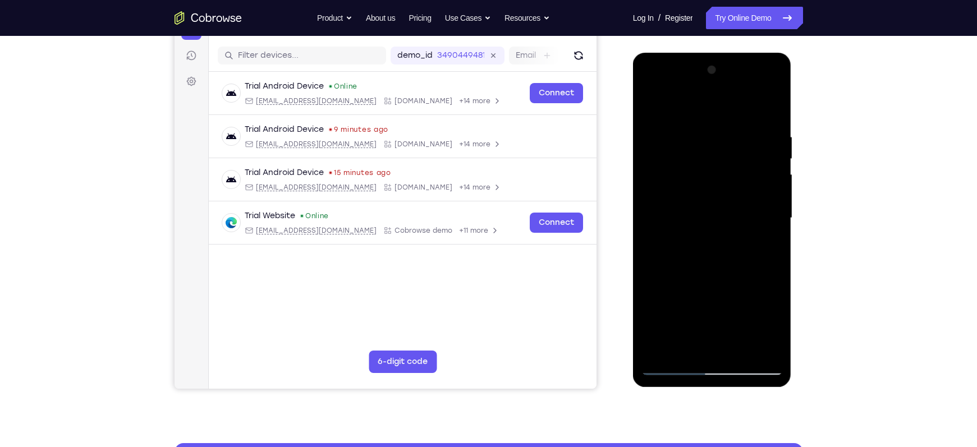
click at [776, 102] on div at bounding box center [712, 218] width 141 height 314
click at [652, 107] on div at bounding box center [712, 218] width 141 height 314
click at [690, 130] on div at bounding box center [712, 218] width 141 height 314
click at [773, 214] on div at bounding box center [712, 218] width 141 height 314
click at [774, 186] on div at bounding box center [712, 218] width 141 height 314
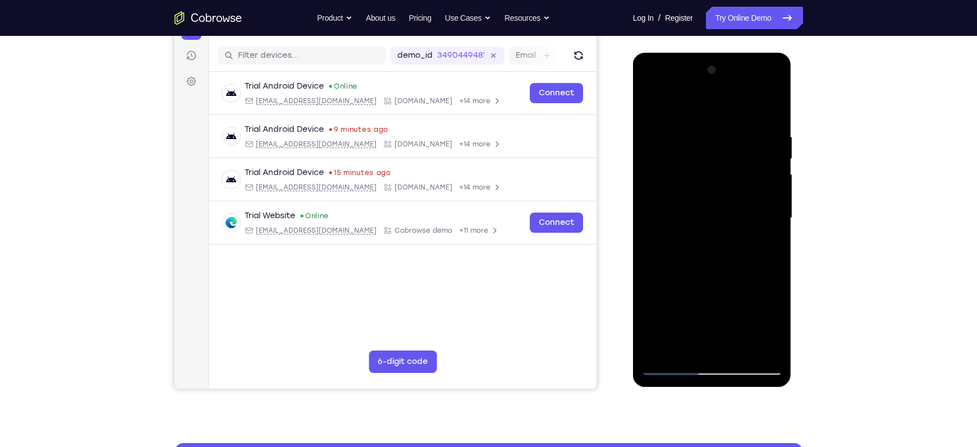
click at [774, 187] on div at bounding box center [712, 218] width 141 height 314
